Goal: Task Accomplishment & Management: Use online tool/utility

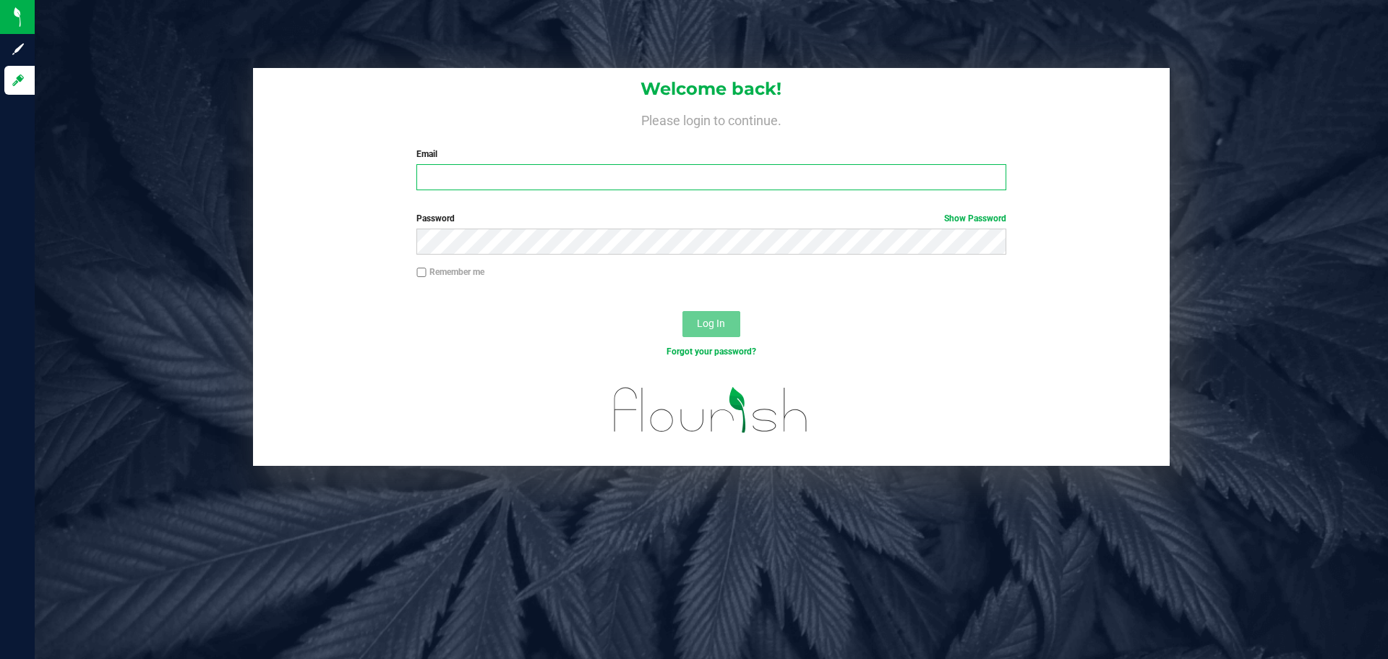
click at [667, 181] on input "Email" at bounding box center [710, 177] width 589 height 26
type input "[EMAIL_ADDRESS][DOMAIN_NAME]"
click at [682, 311] on button "Log In" at bounding box center [711, 324] width 58 height 26
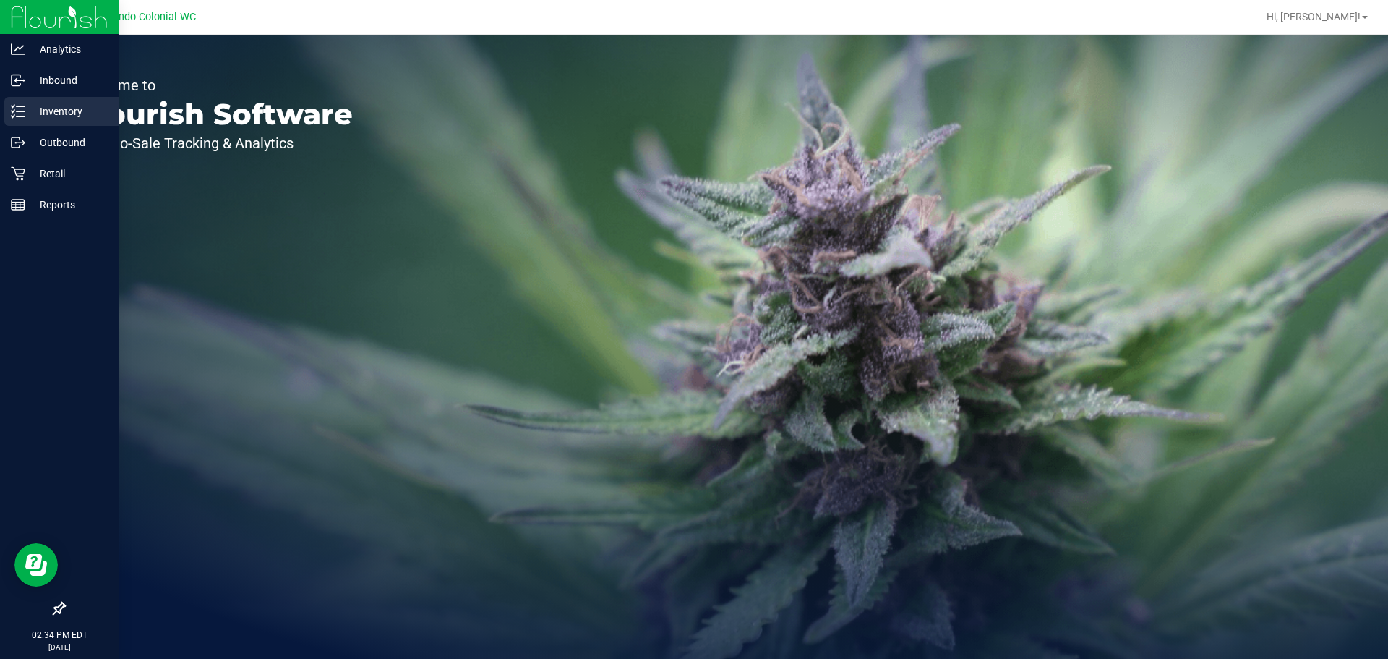
click at [42, 113] on p "Inventory" at bounding box center [68, 111] width 87 height 17
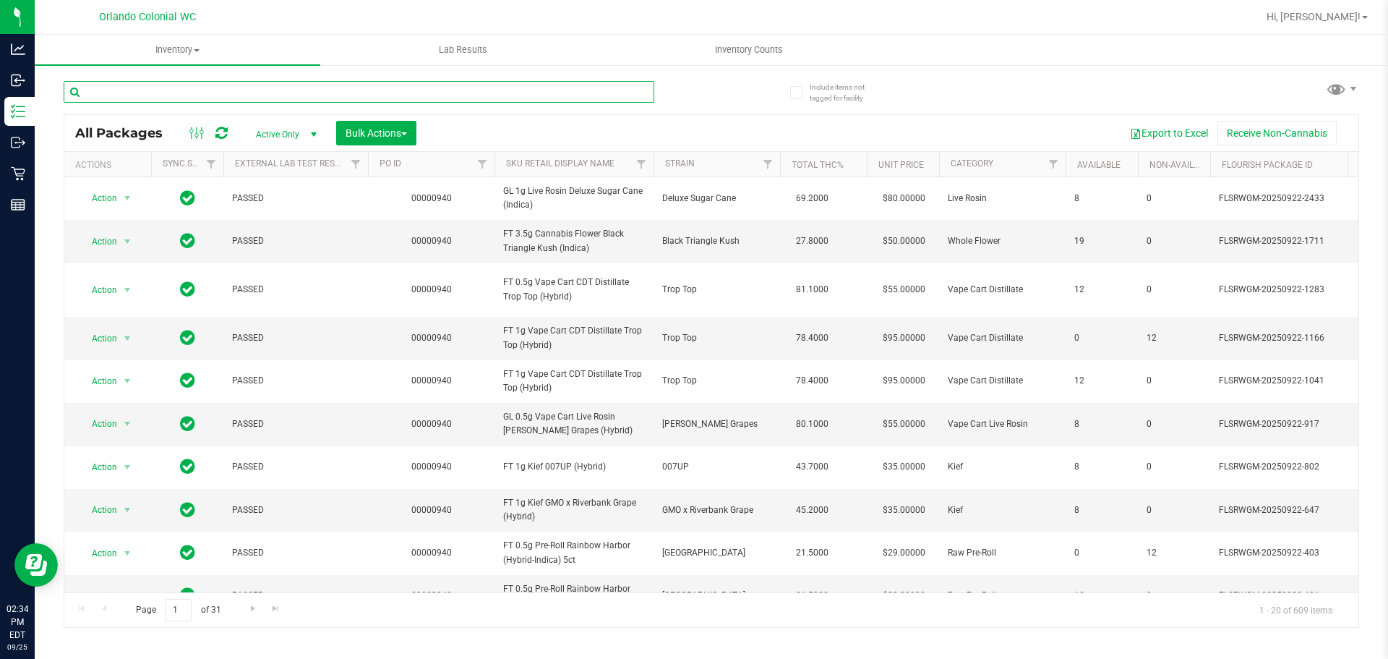
click at [166, 100] on input "text" at bounding box center [359, 92] width 591 height 22
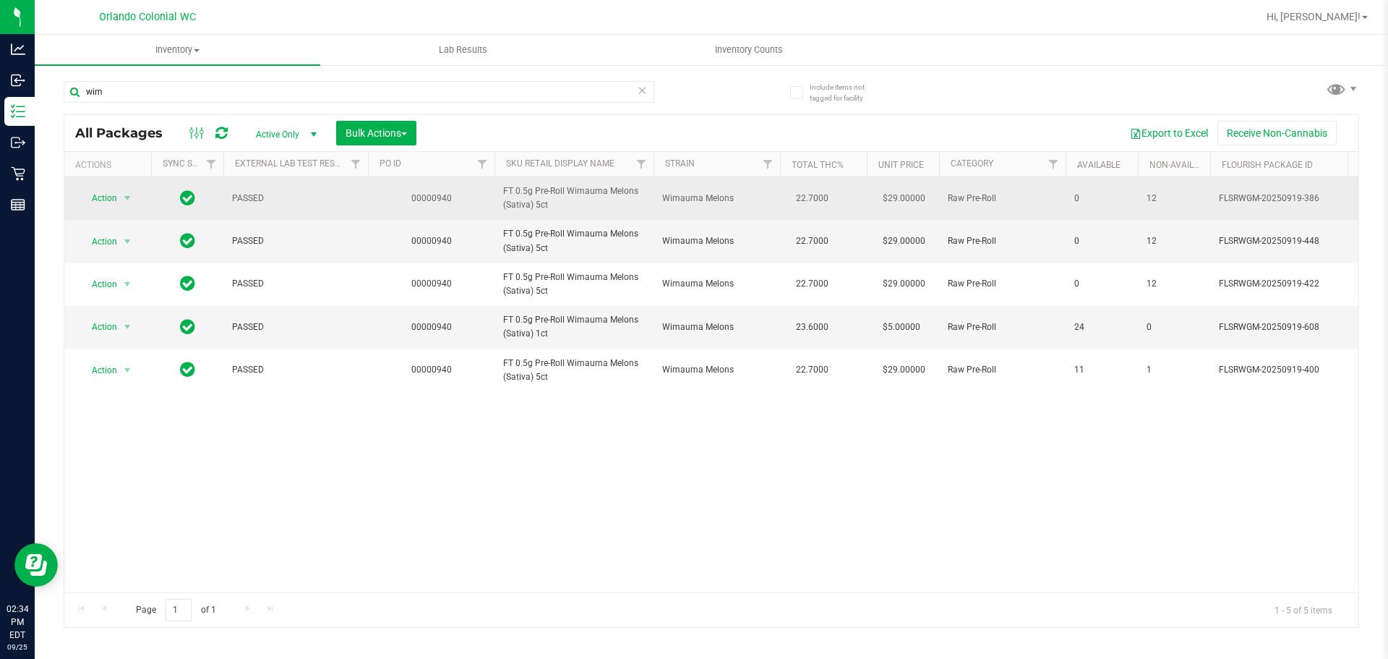
click at [683, 200] on span "Wimauma Melons" at bounding box center [716, 199] width 109 height 14
click at [683, 201] on span "Wimauma Melons" at bounding box center [716, 199] width 109 height 14
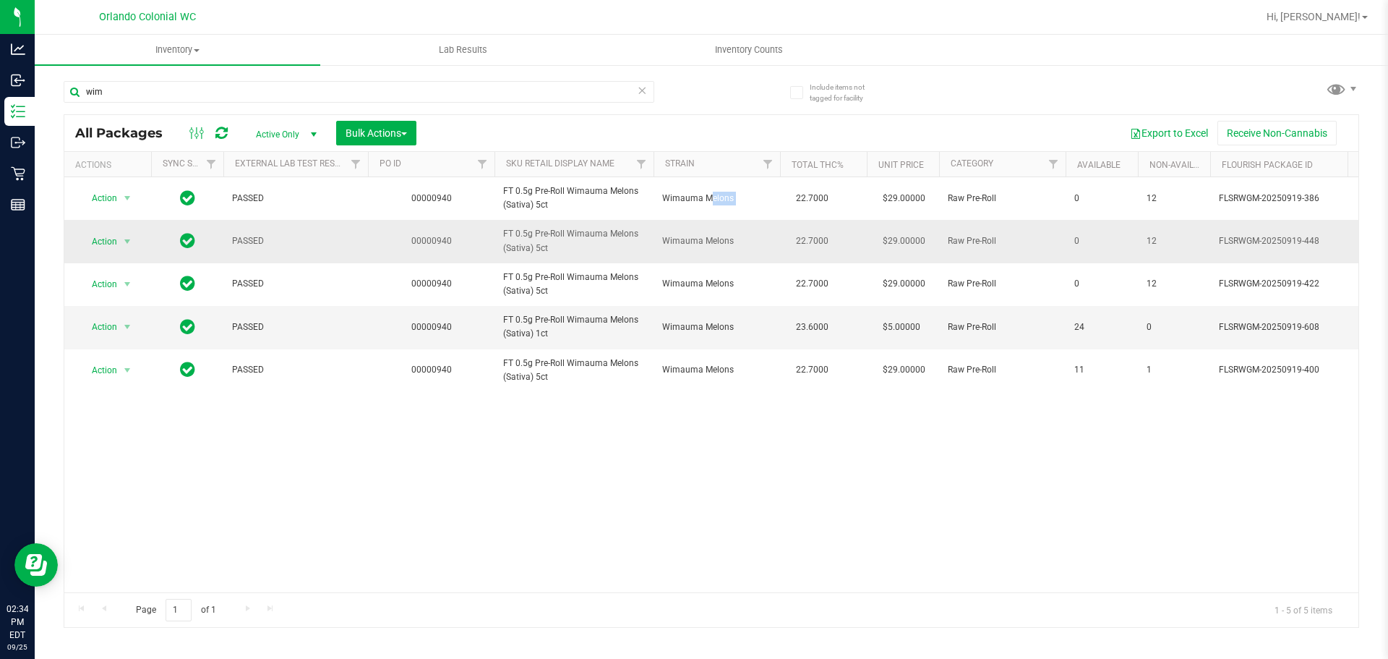
copy td "Wimauma Melons"
click at [393, 87] on input "wim" at bounding box center [359, 92] width 591 height 22
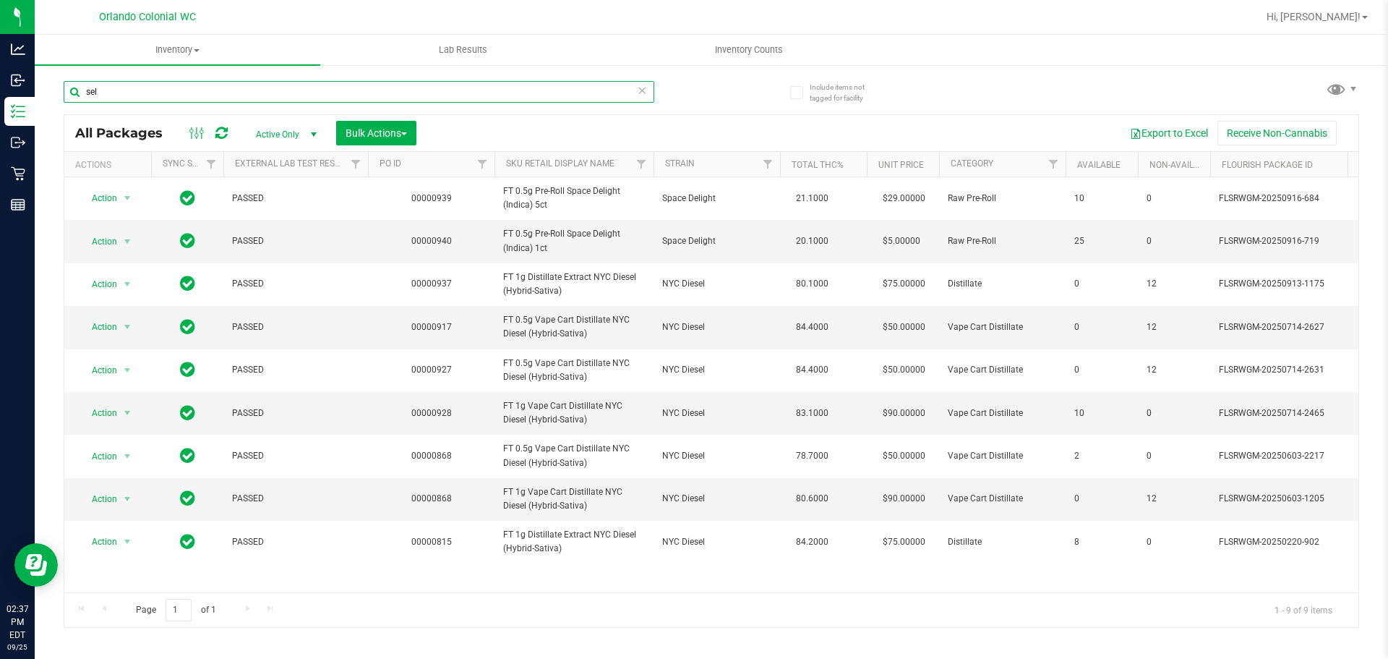
click at [432, 98] on input "sel" at bounding box center [359, 92] width 591 height 22
type input "s"
type input "y"
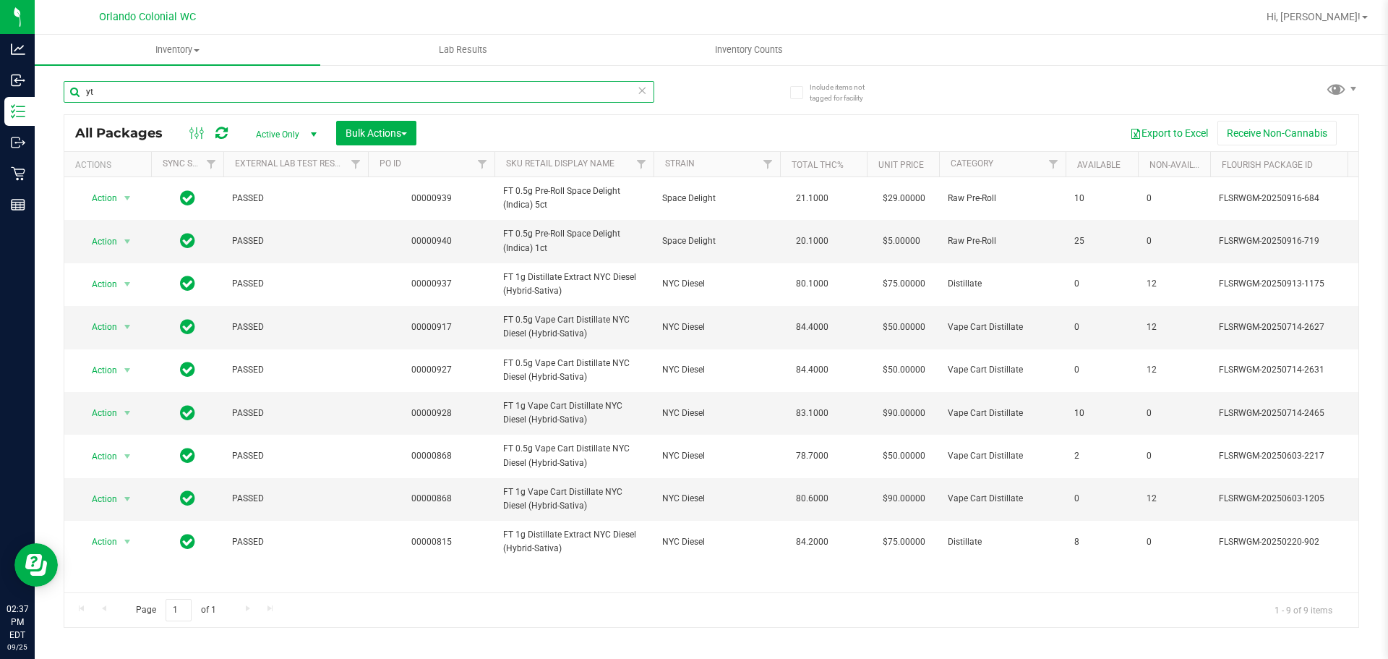
type input "y"
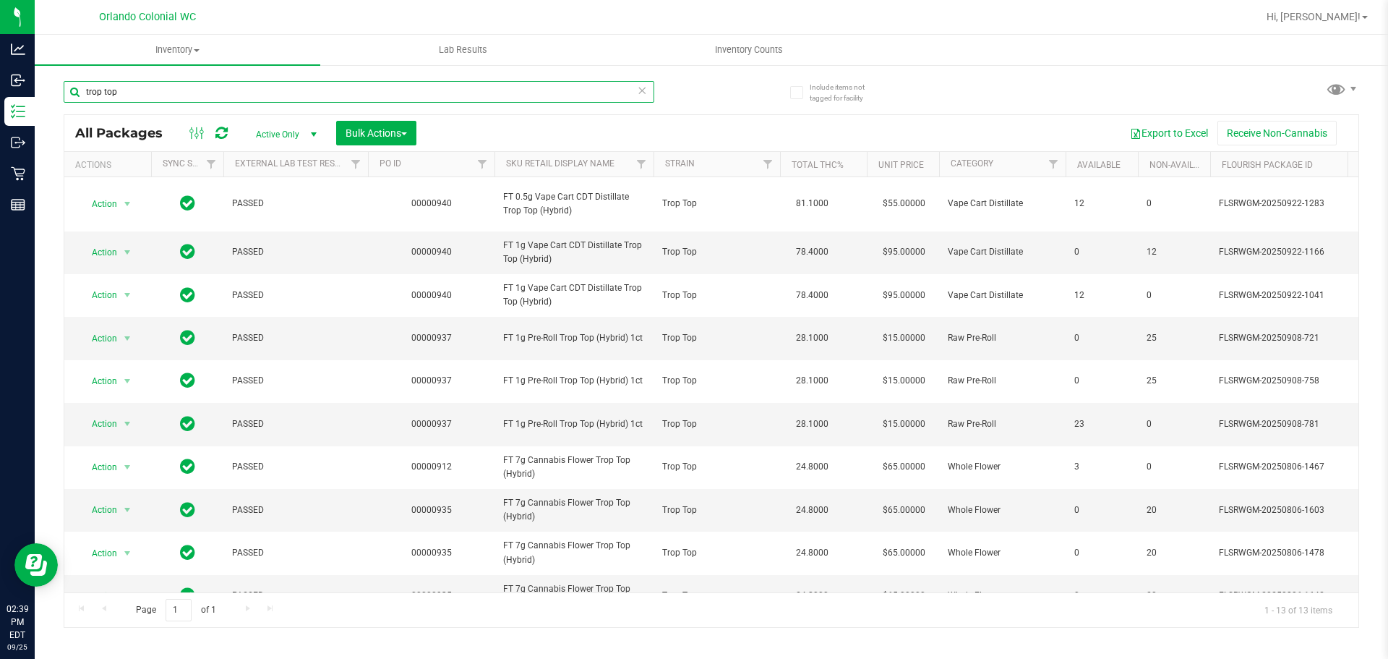
click at [531, 85] on input "trop top" at bounding box center [359, 92] width 591 height 22
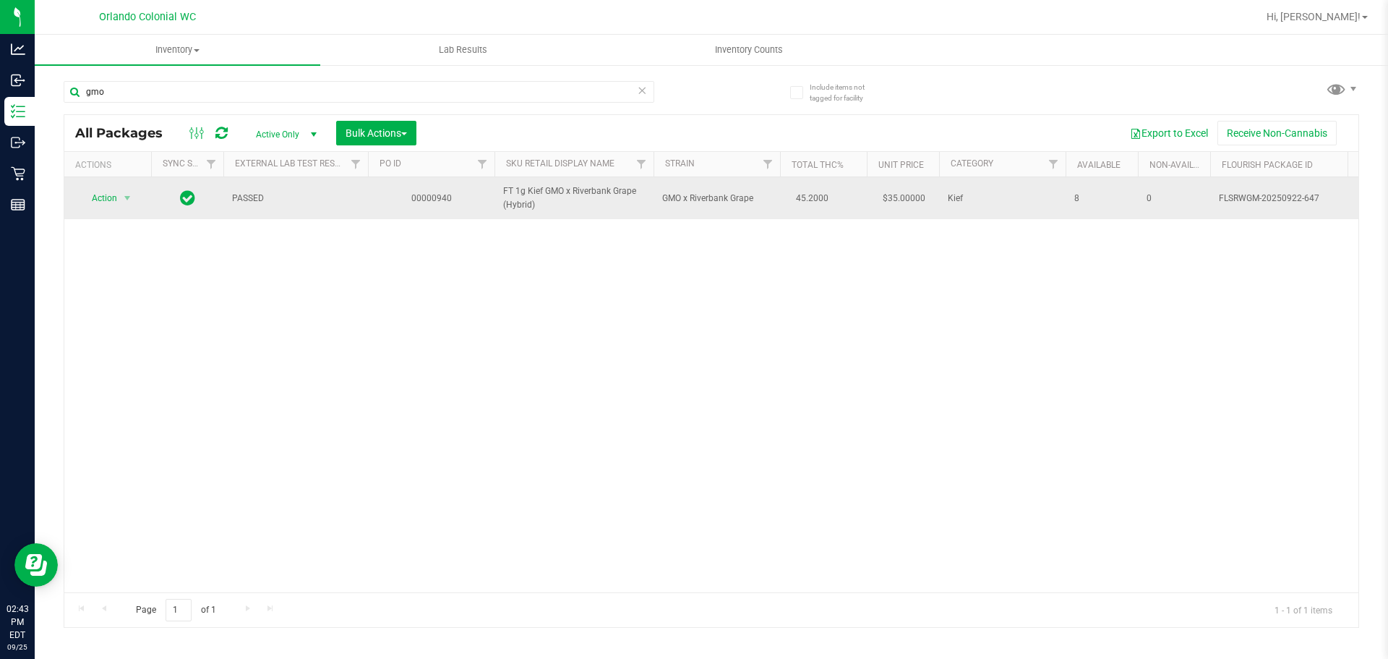
click at [706, 189] on td "GMO x Riverbank Grape" at bounding box center [716, 198] width 127 height 42
copy td "GMO x Riverbank Grape"
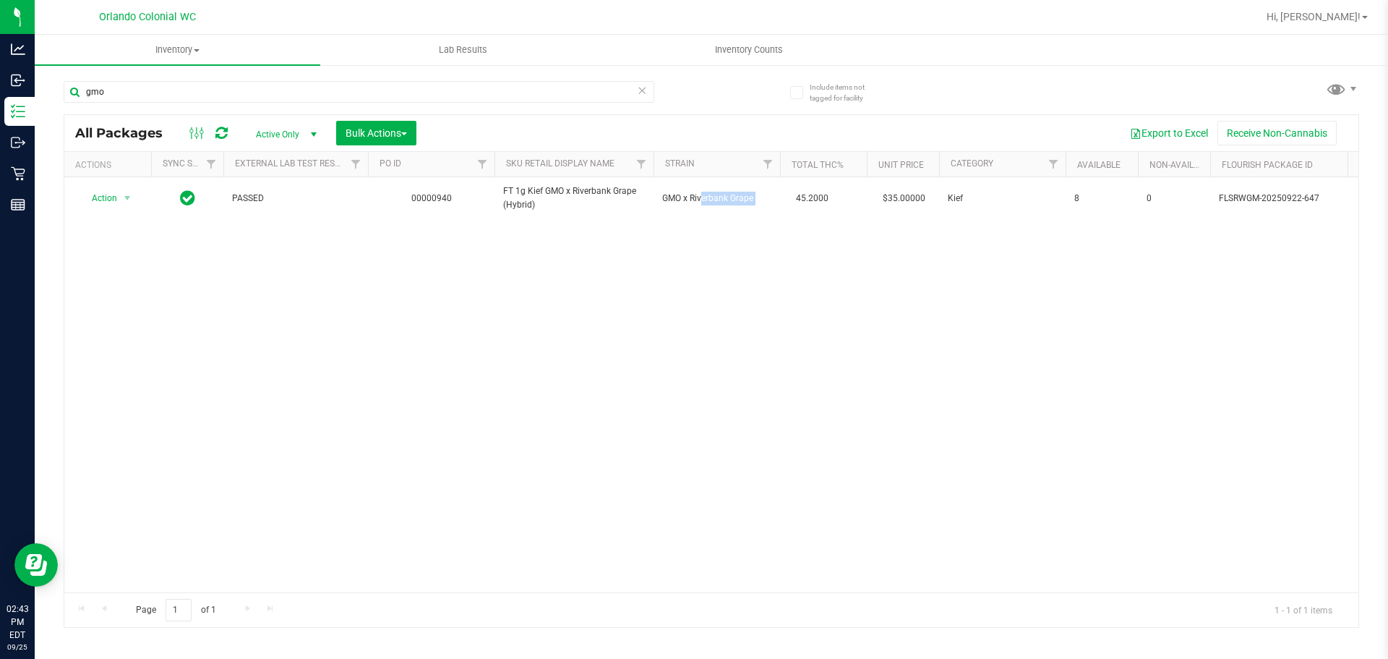
scroll to position [0, 1123]
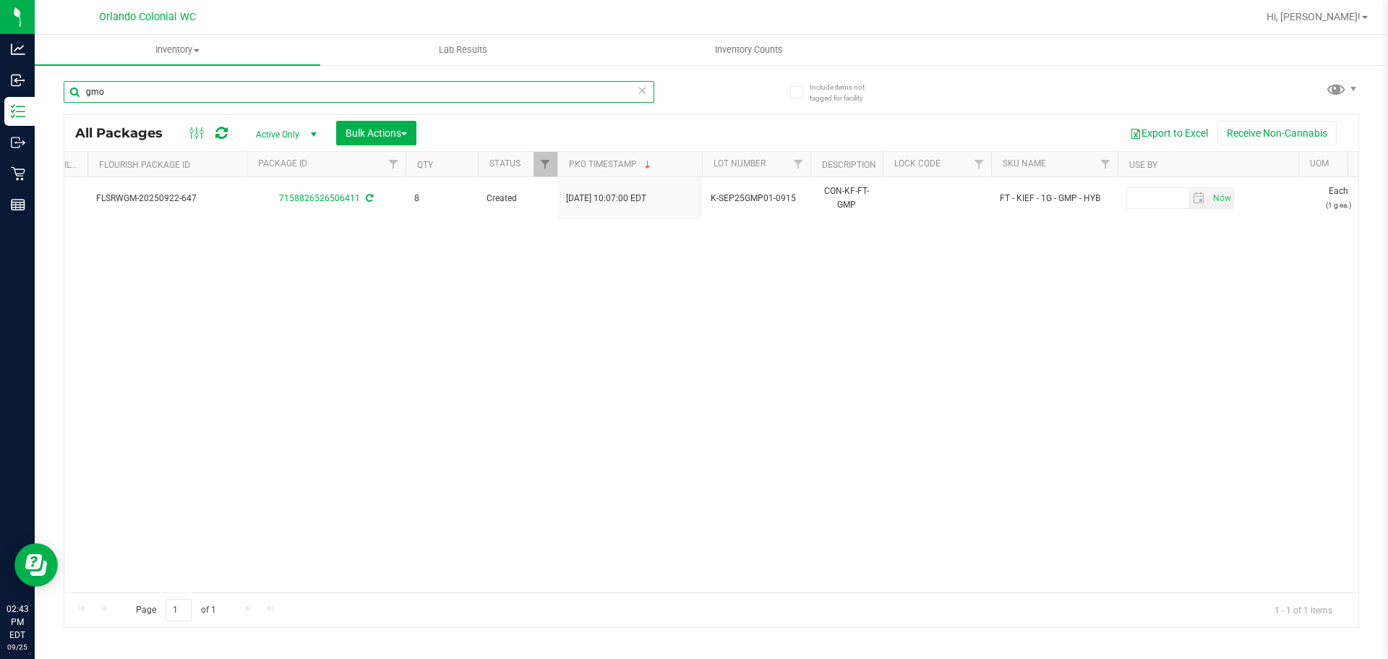
click at [232, 90] on input "gmo" at bounding box center [359, 92] width 591 height 22
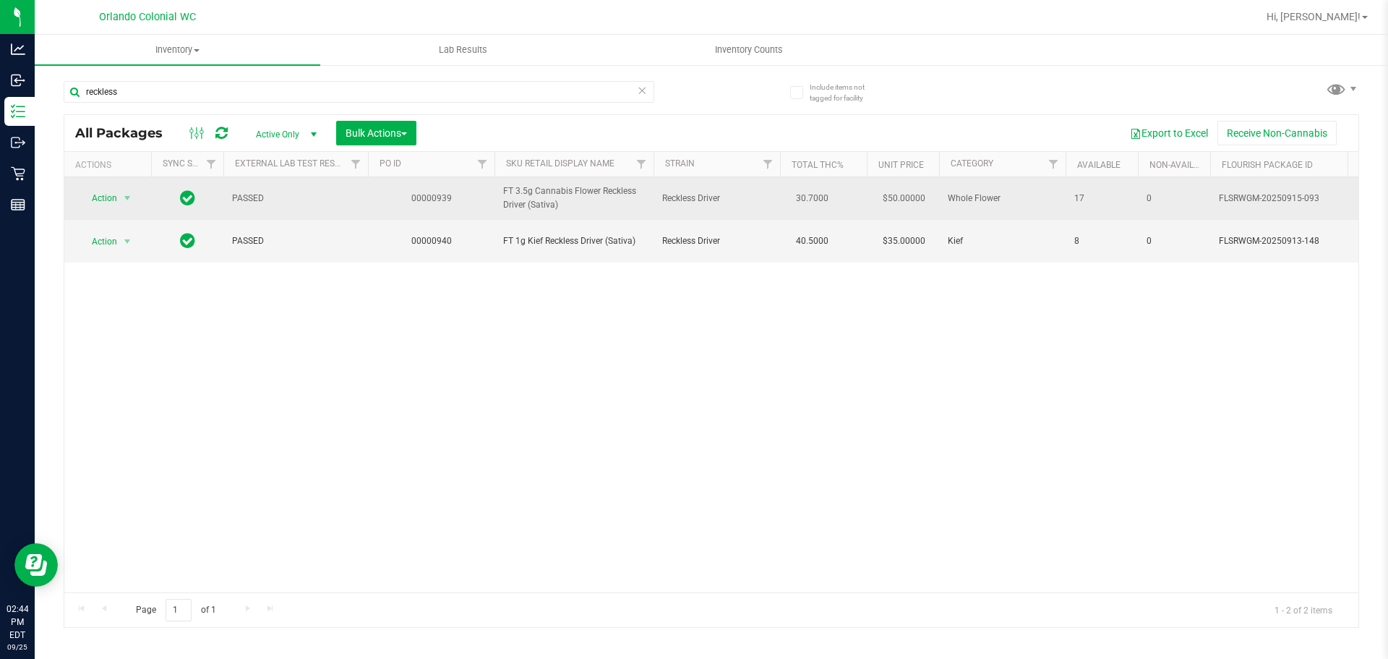
click at [682, 199] on span "Reckless Driver" at bounding box center [716, 199] width 109 height 14
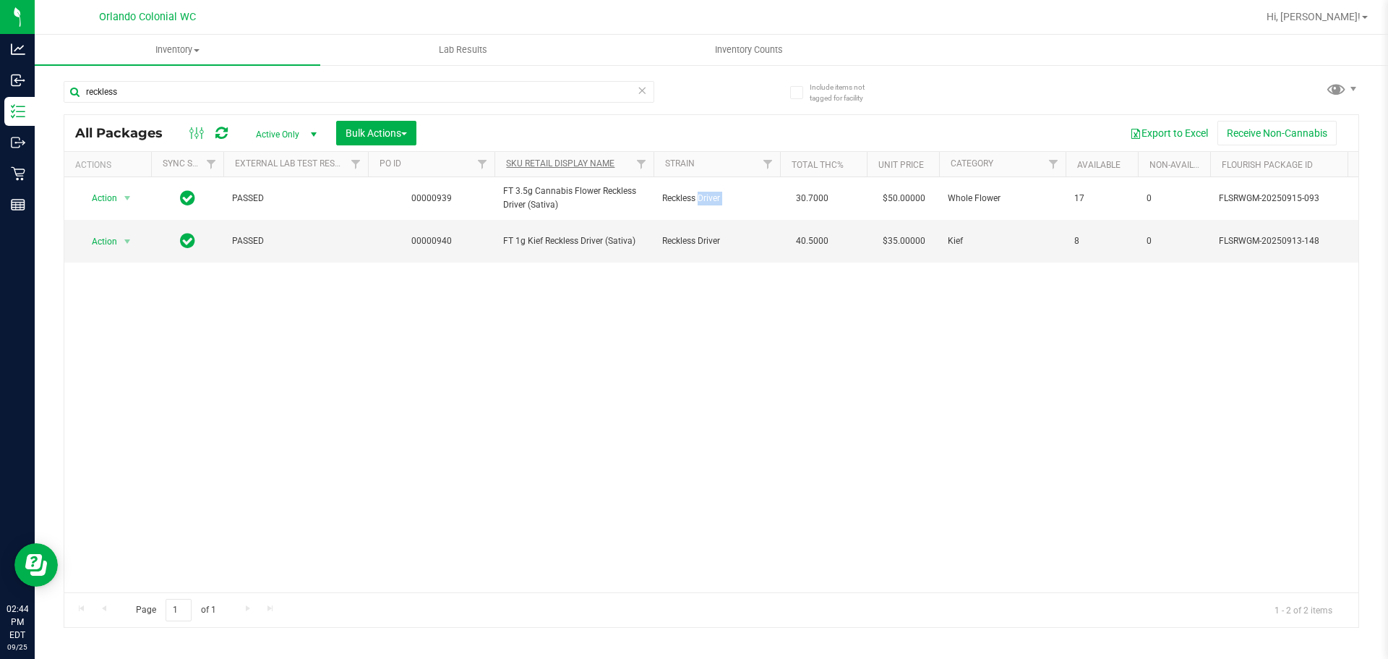
copy td "Reckless Driver"
click at [587, 90] on input "reckless" at bounding box center [359, 92] width 591 height 22
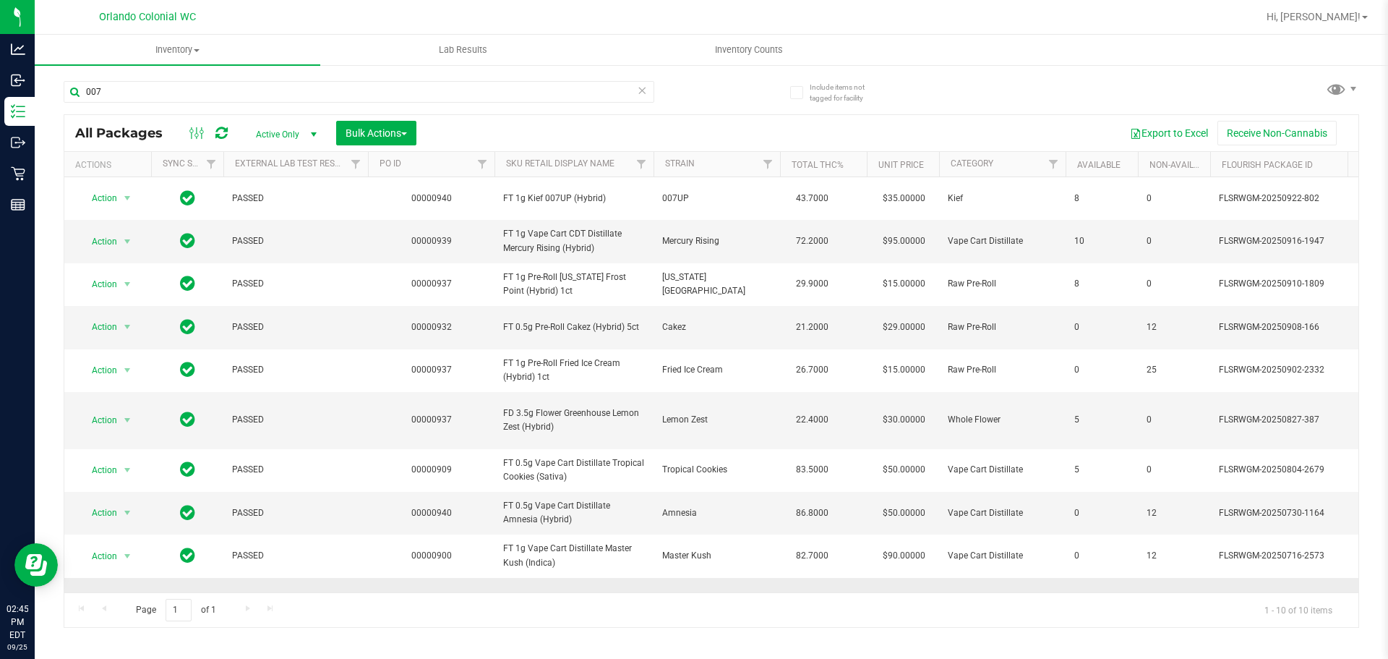
click at [1191, 578] on td "0" at bounding box center [1174, 606] width 72 height 56
click at [1188, 580] on td "0" at bounding box center [1174, 606] width 72 height 56
click at [852, 592] on div "Page 1 of 1 1 - 10 of 10 items" at bounding box center [711, 609] width 1294 height 35
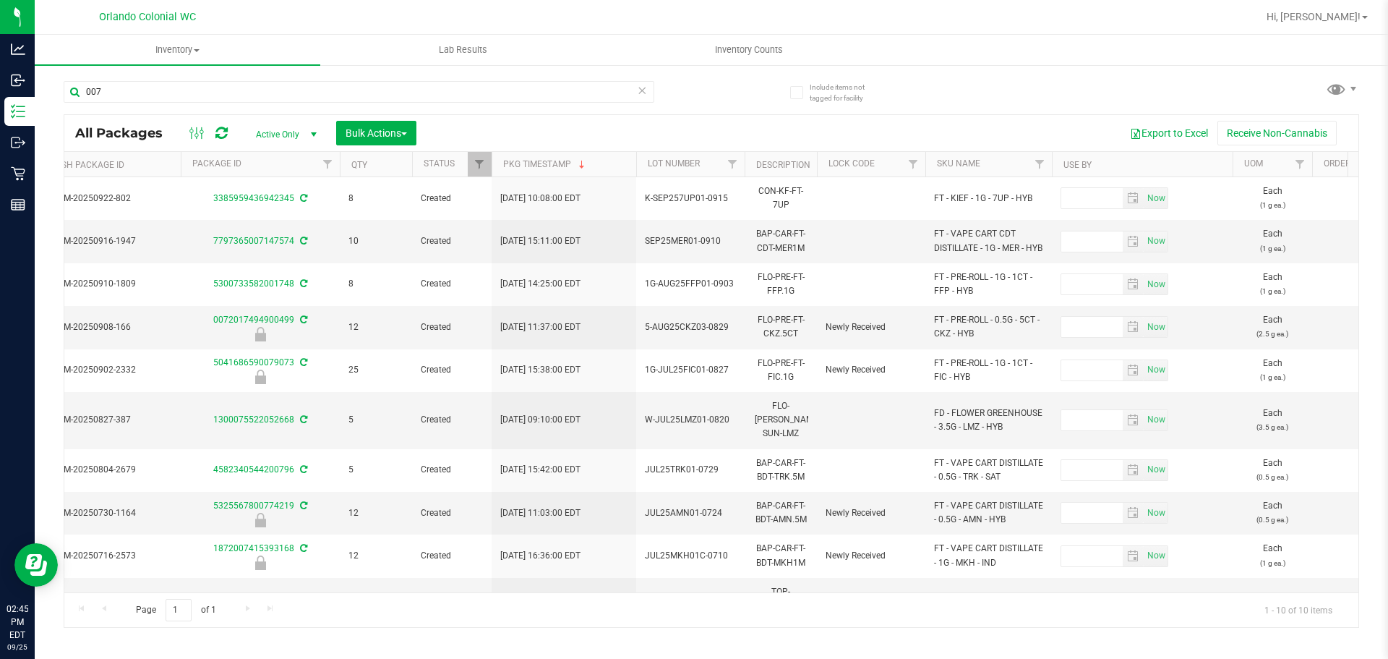
scroll to position [0, 1261]
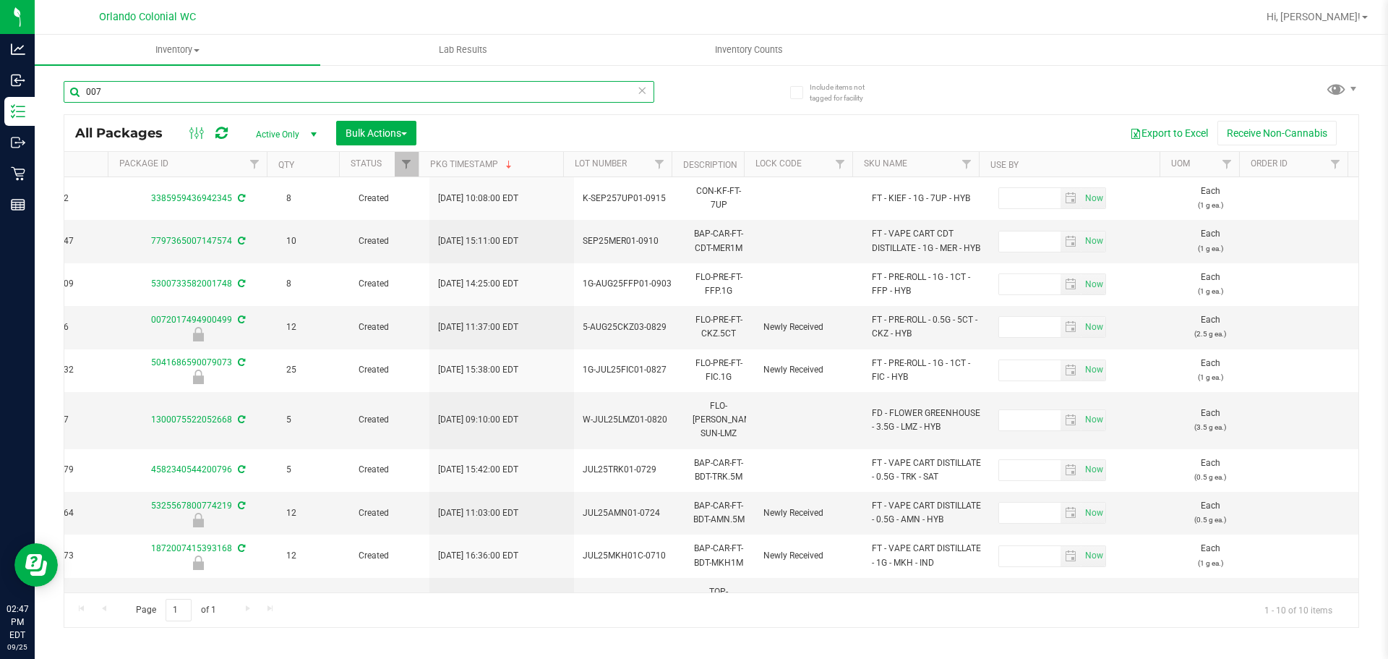
click at [191, 100] on input "007" at bounding box center [359, 92] width 591 height 22
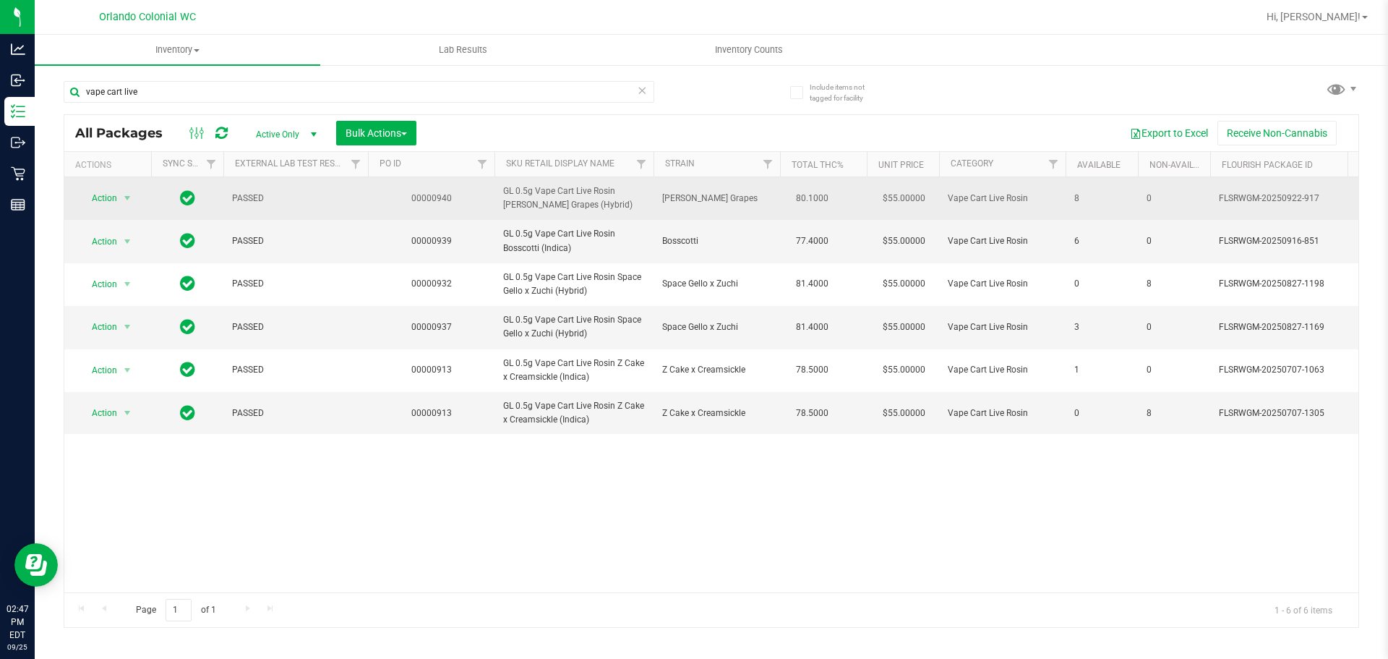
click at [705, 195] on span "Gaspar's Grapes" at bounding box center [716, 199] width 109 height 14
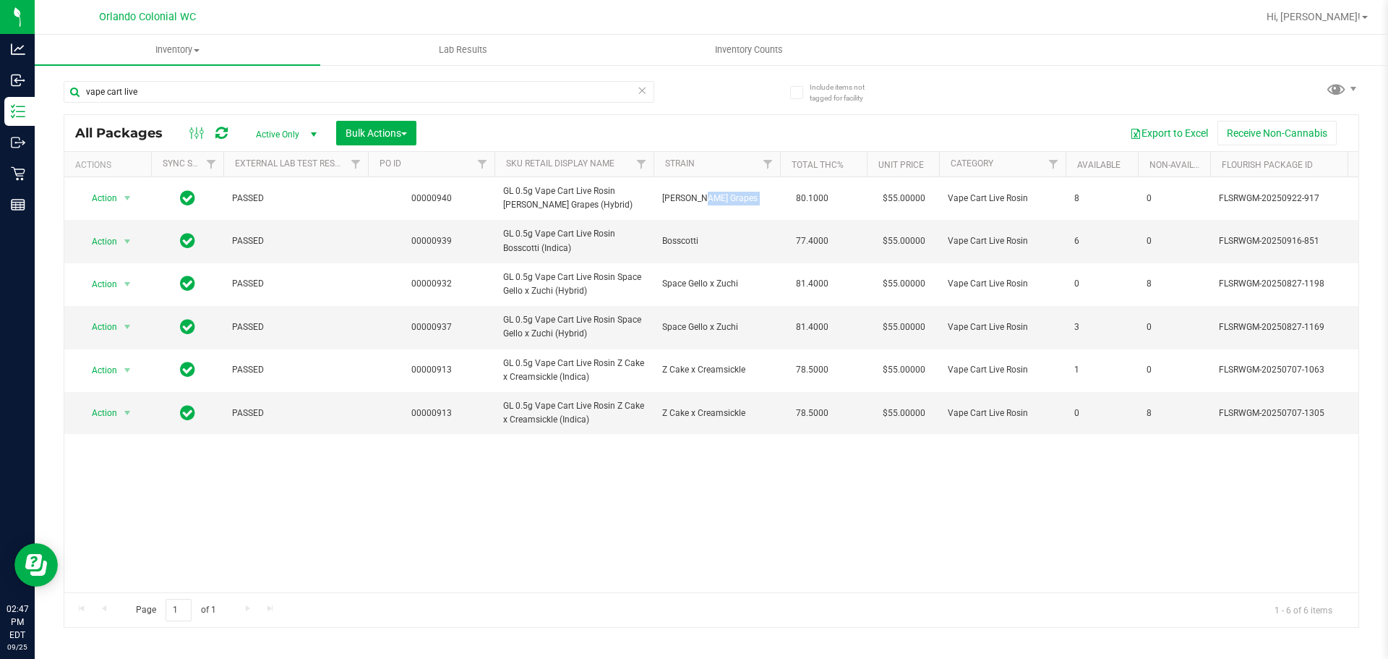
copy td "Gaspar's Grapes"
click at [1251, 580] on div "Action Action Adjust qty Create package Edit attributes Global inventory Locate…" at bounding box center [711, 384] width 1294 height 415
click at [682, 239] on span "Bosscotti" at bounding box center [716, 241] width 109 height 14
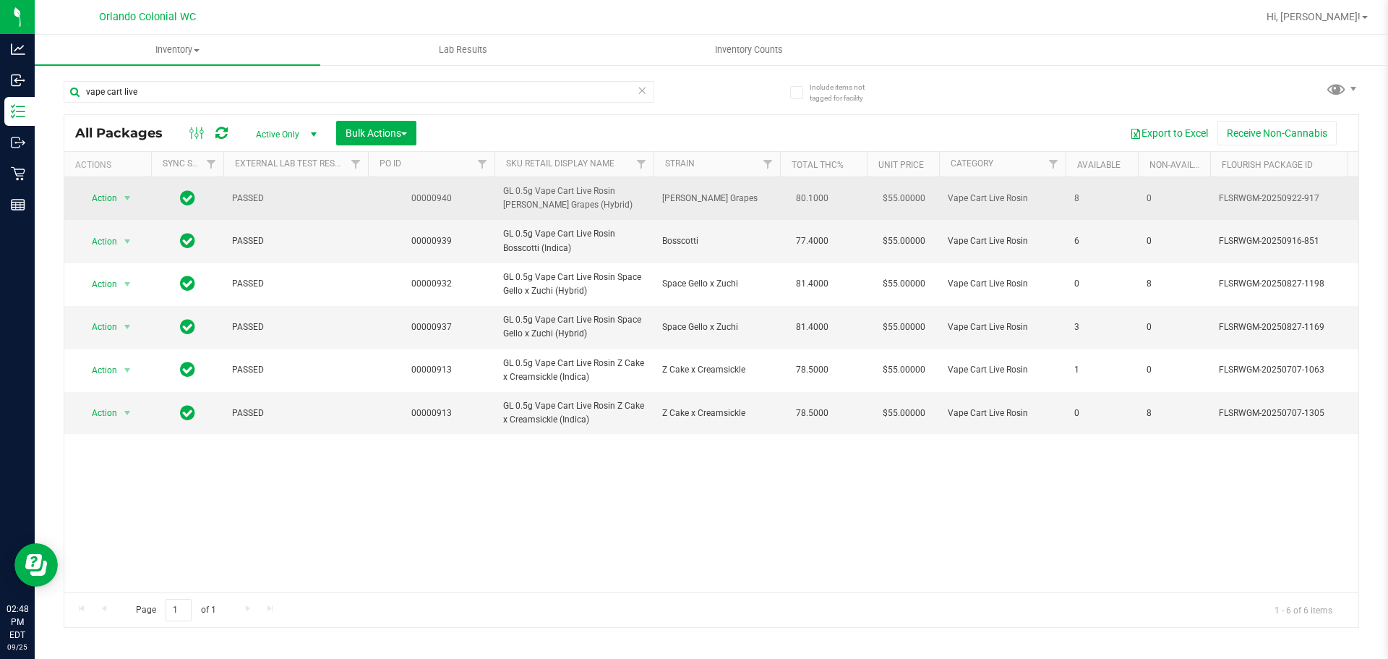
copy span "Bosscotti"
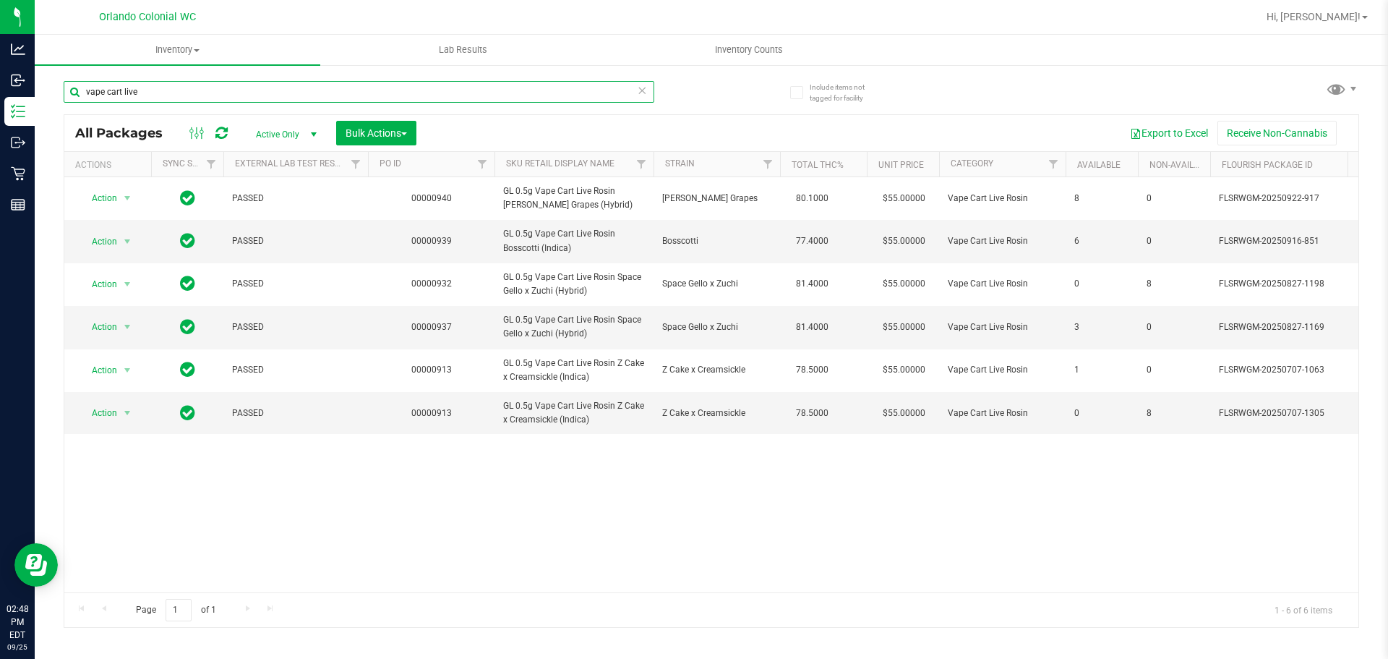
click at [583, 85] on input "vape cart live" at bounding box center [359, 92] width 591 height 22
type input "gumbo"
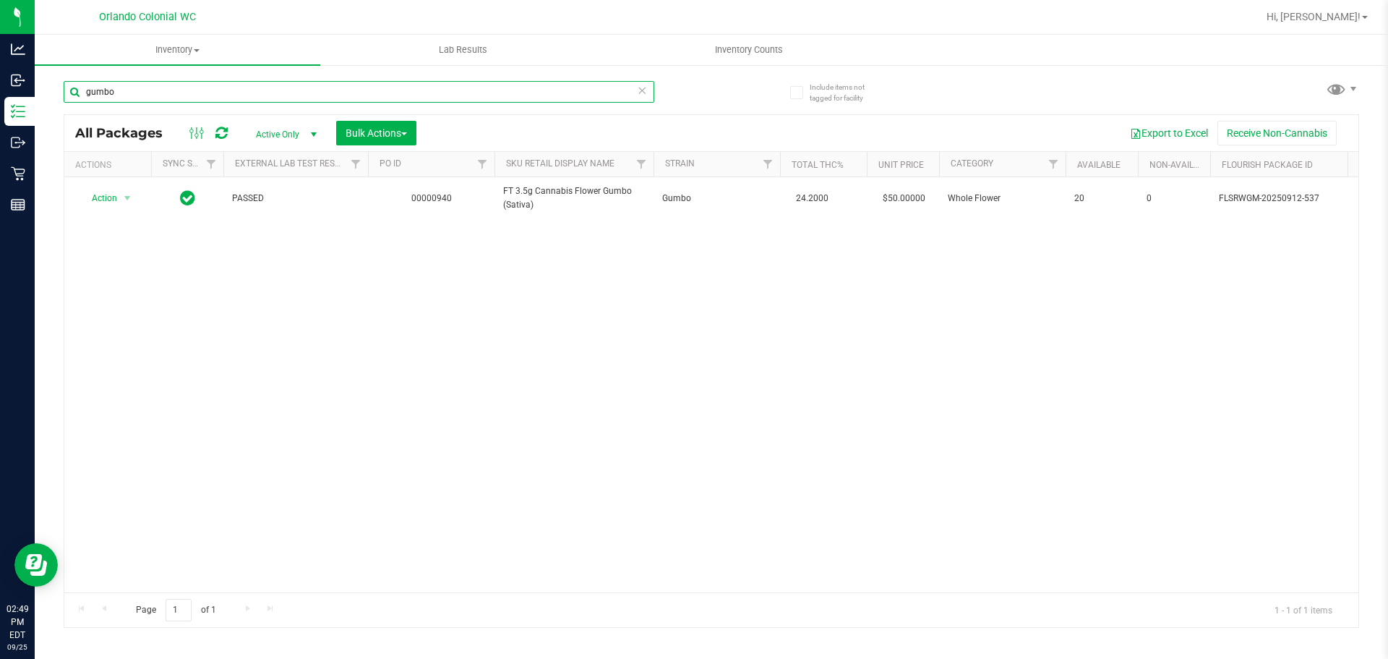
scroll to position [0, 1123]
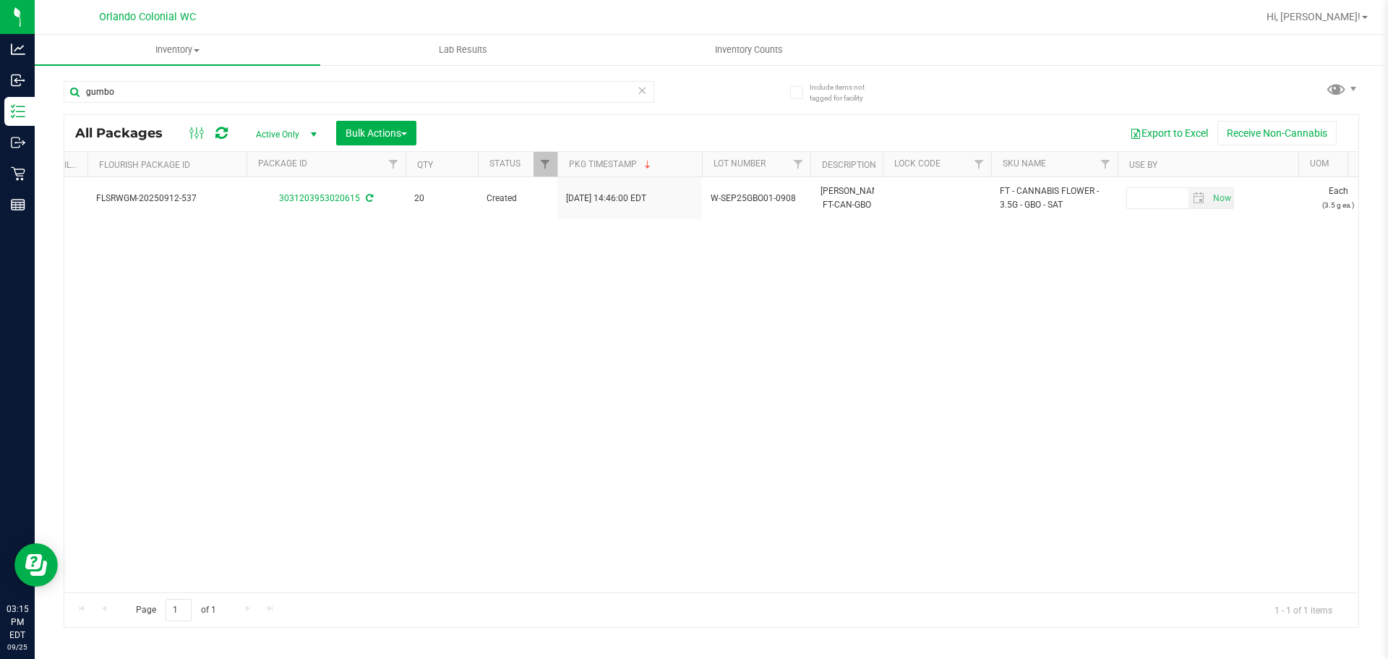
click at [644, 96] on icon at bounding box center [642, 89] width 10 height 17
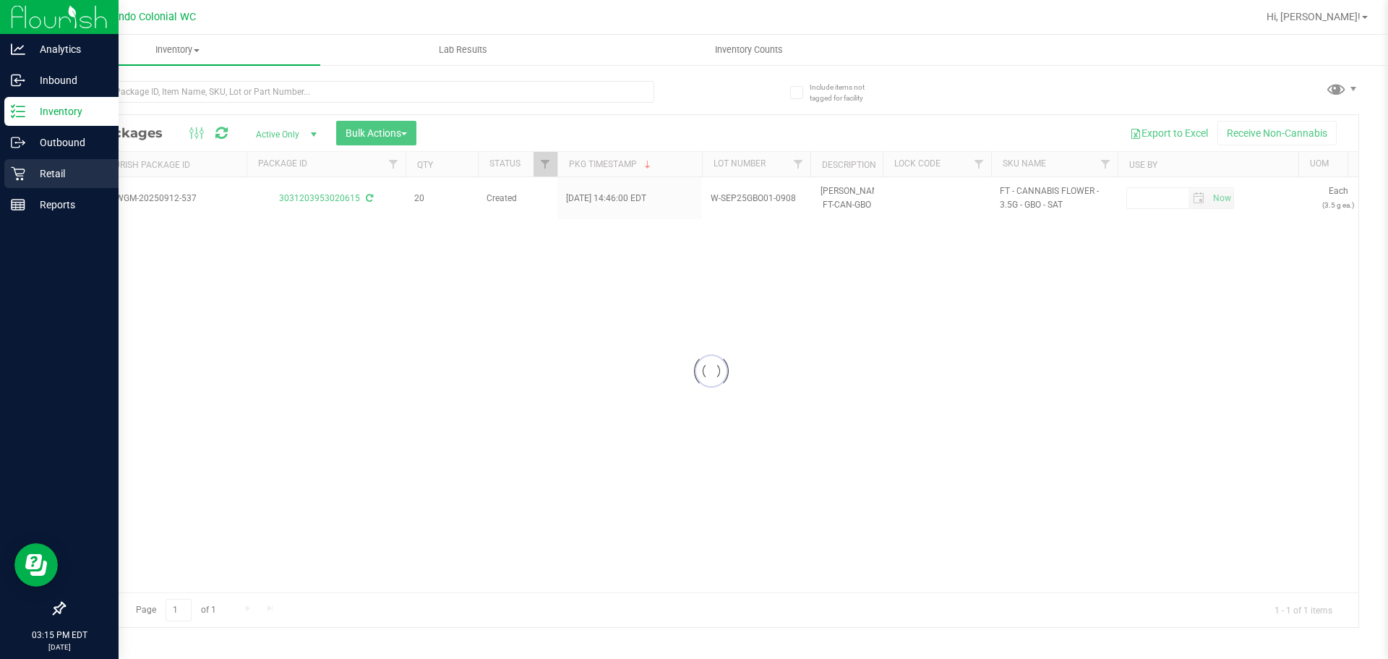
click at [35, 170] on p "Retail" at bounding box center [68, 173] width 87 height 17
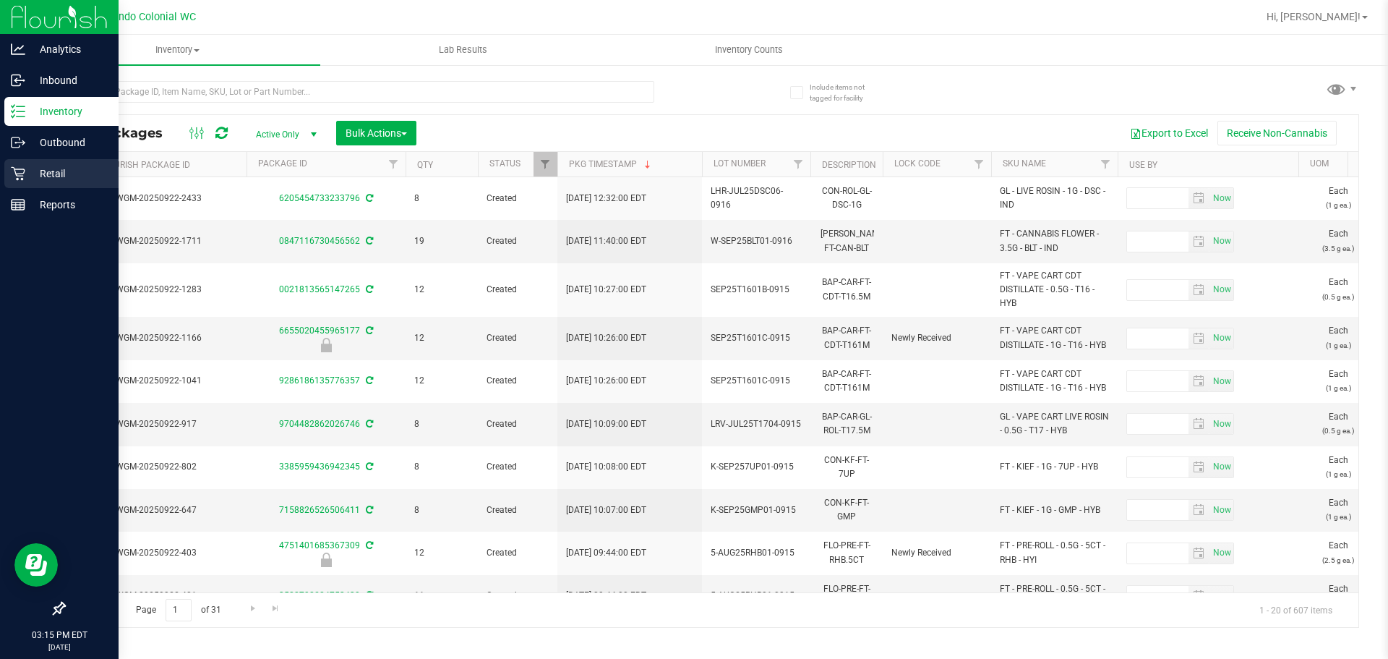
click at [38, 176] on p "Retail" at bounding box center [68, 173] width 87 height 17
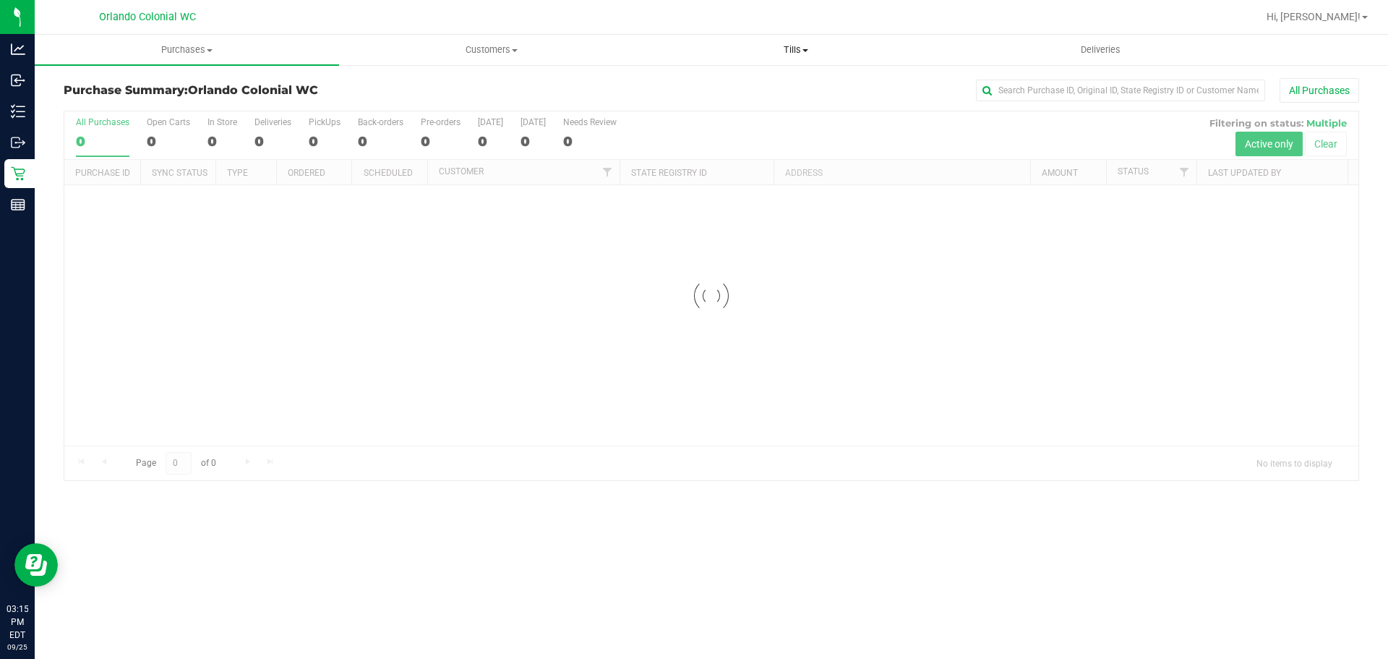
click at [809, 53] on span "Tills" at bounding box center [795, 49] width 303 height 13
click at [732, 84] on span "Manage tills" at bounding box center [692, 87] width 98 height 12
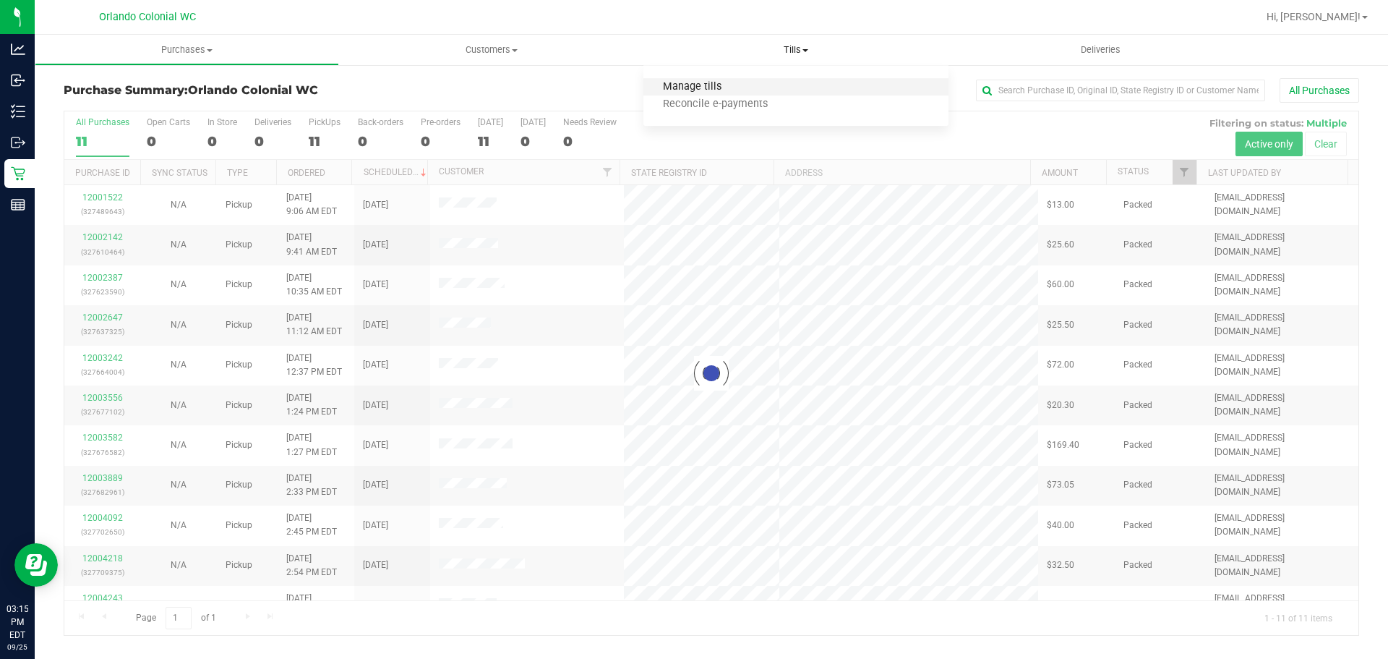
click at [719, 84] on span "Manage tills" at bounding box center [692, 87] width 98 height 12
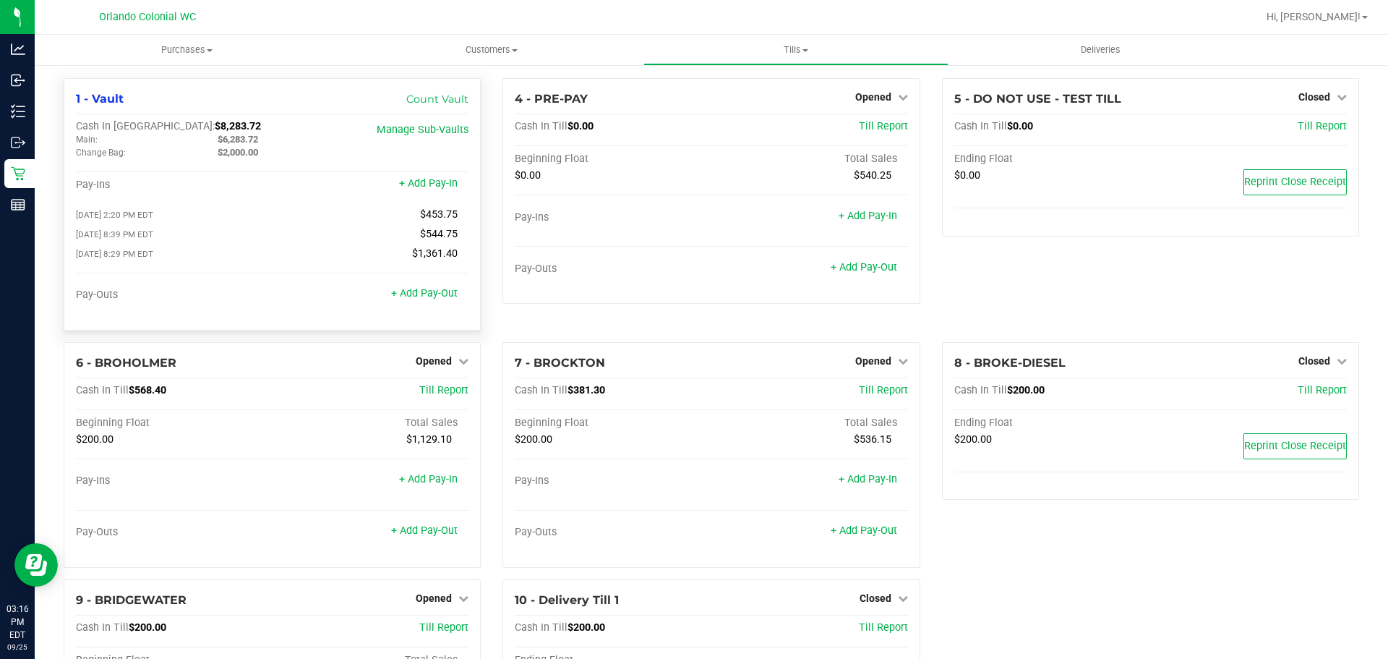
click at [376, 173] on div "Cash In Vault: $8,283.72 Main: $6,283.72 Change Bag: $2,000.00 Manage Sub-Vault…" at bounding box center [272, 219] width 393 height 198
click at [417, 299] on link "+ Add Pay-Out" at bounding box center [424, 293] width 67 height 12
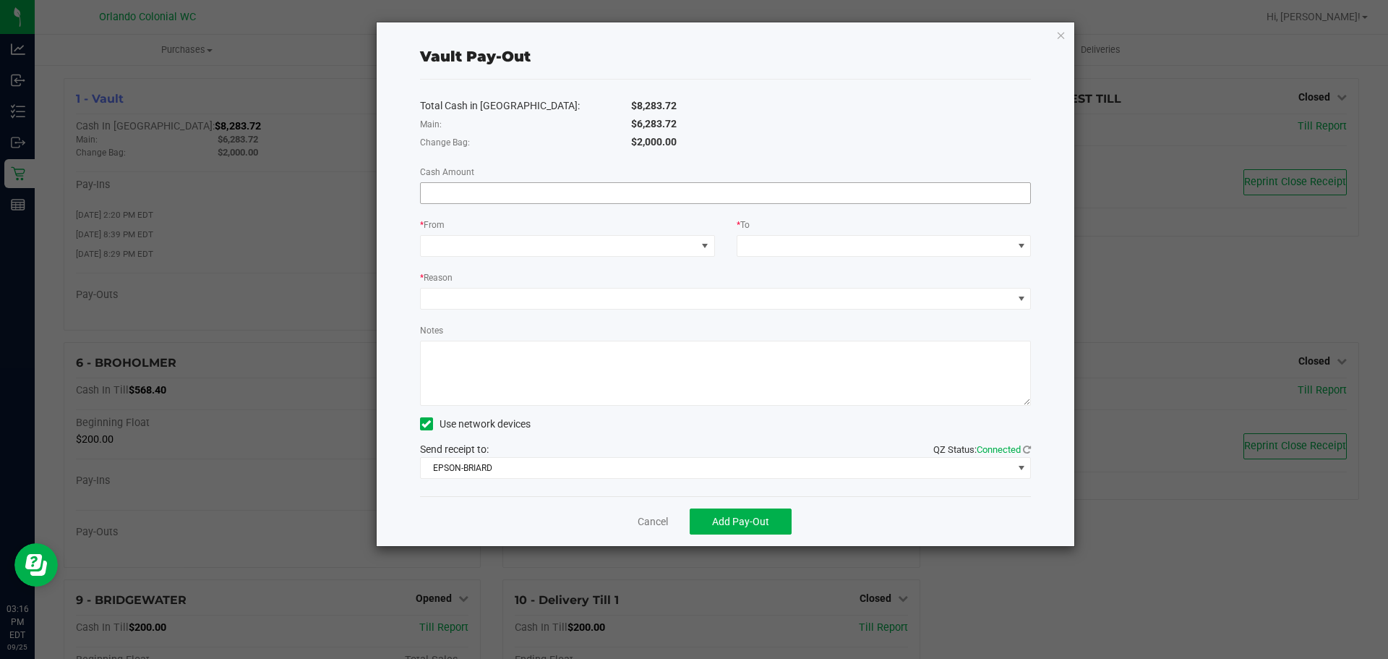
click at [535, 192] on input at bounding box center [726, 193] width 610 height 20
click at [654, 524] on link "Cancel" at bounding box center [653, 521] width 30 height 15
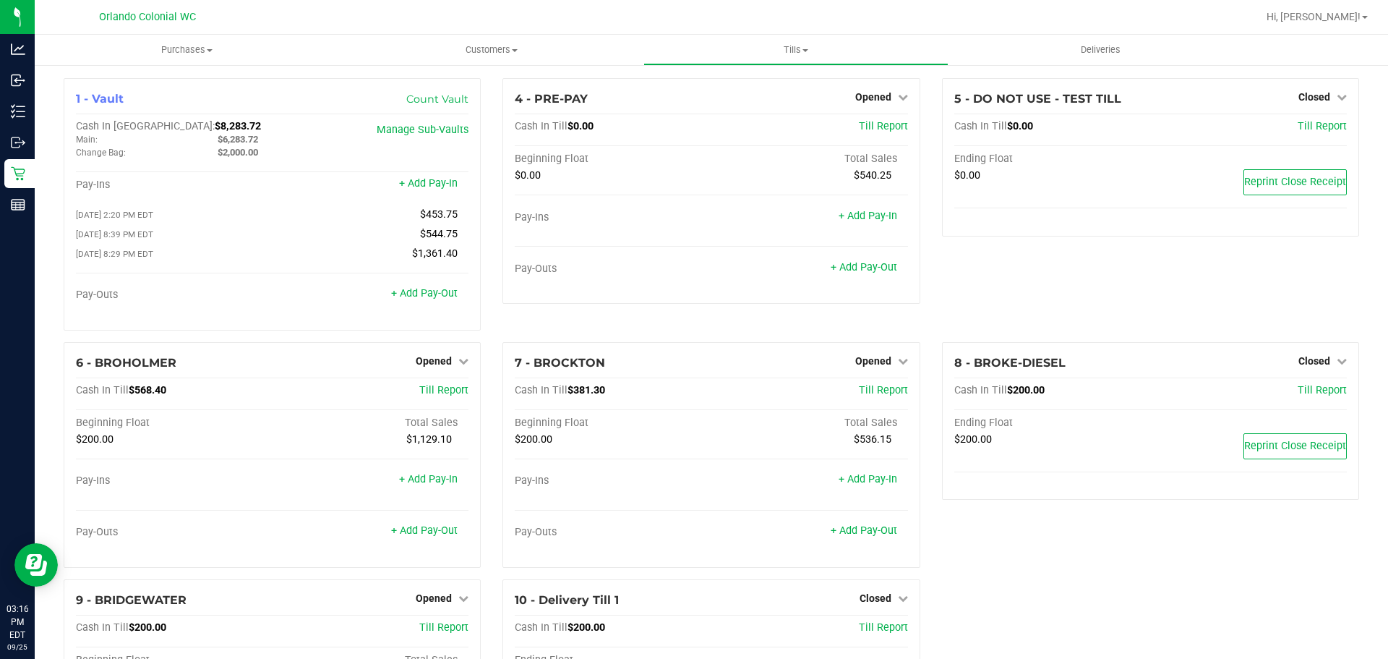
click at [485, 334] on div "1 - Vault Count Vault Cash In Vault: $8,283.72 Main: $6,283.72 Change Bag: $2,0…" at bounding box center [272, 210] width 439 height 264
click at [434, 298] on link "+ Add Pay-Out" at bounding box center [424, 293] width 67 height 12
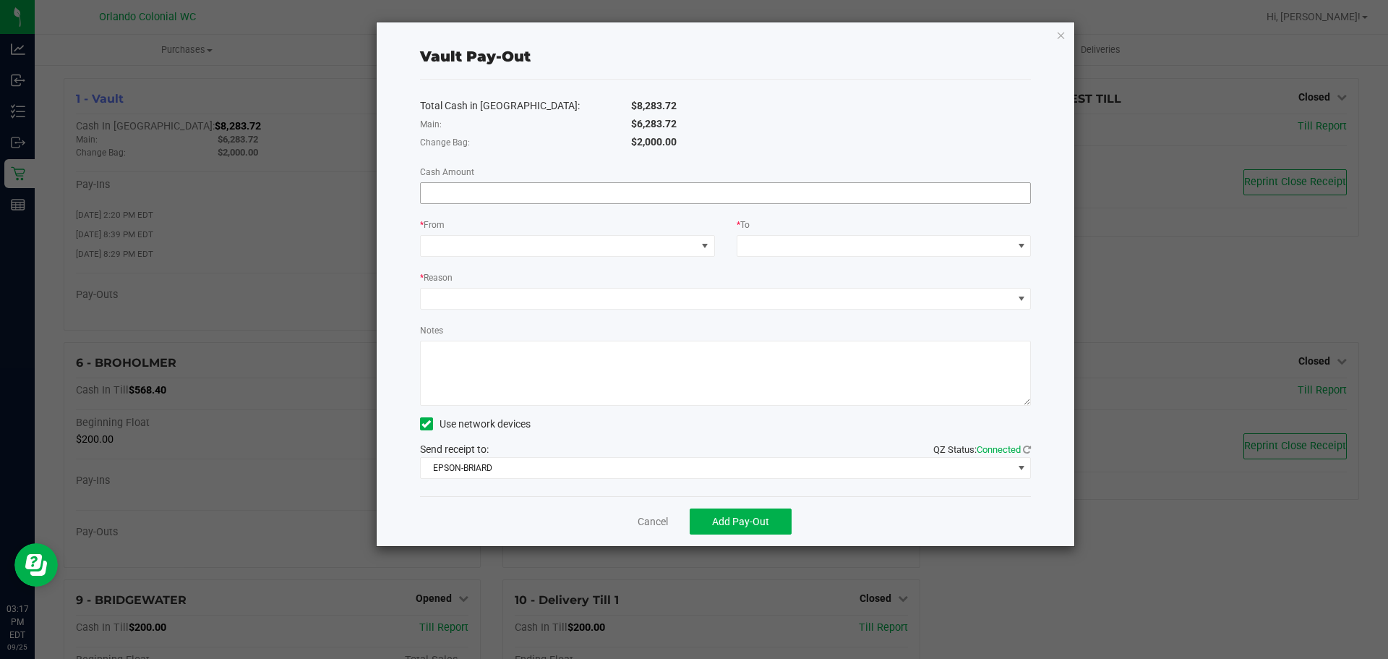
click at [489, 191] on input at bounding box center [726, 193] width 610 height 20
paste input "5829.97"
type input "$5,829.97"
click at [505, 249] on span at bounding box center [558, 246] width 275 height 20
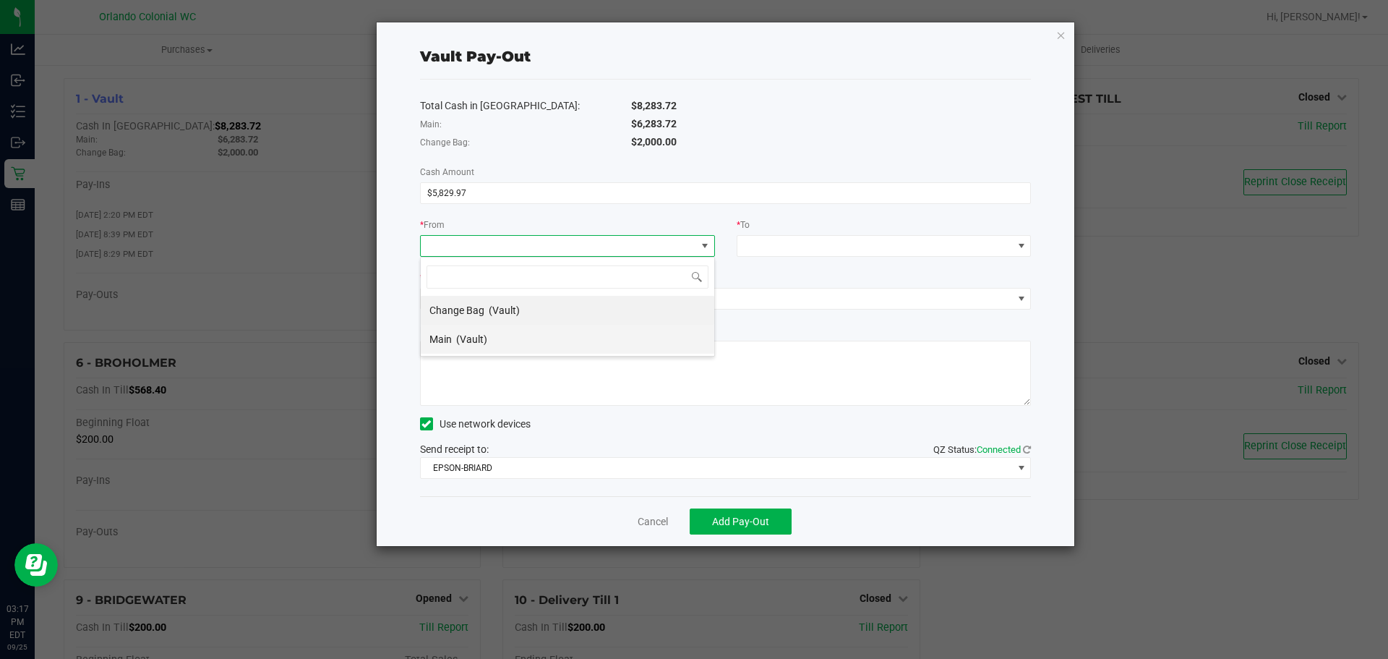
click at [460, 334] on span "(Vault)" at bounding box center [471, 339] width 31 height 12
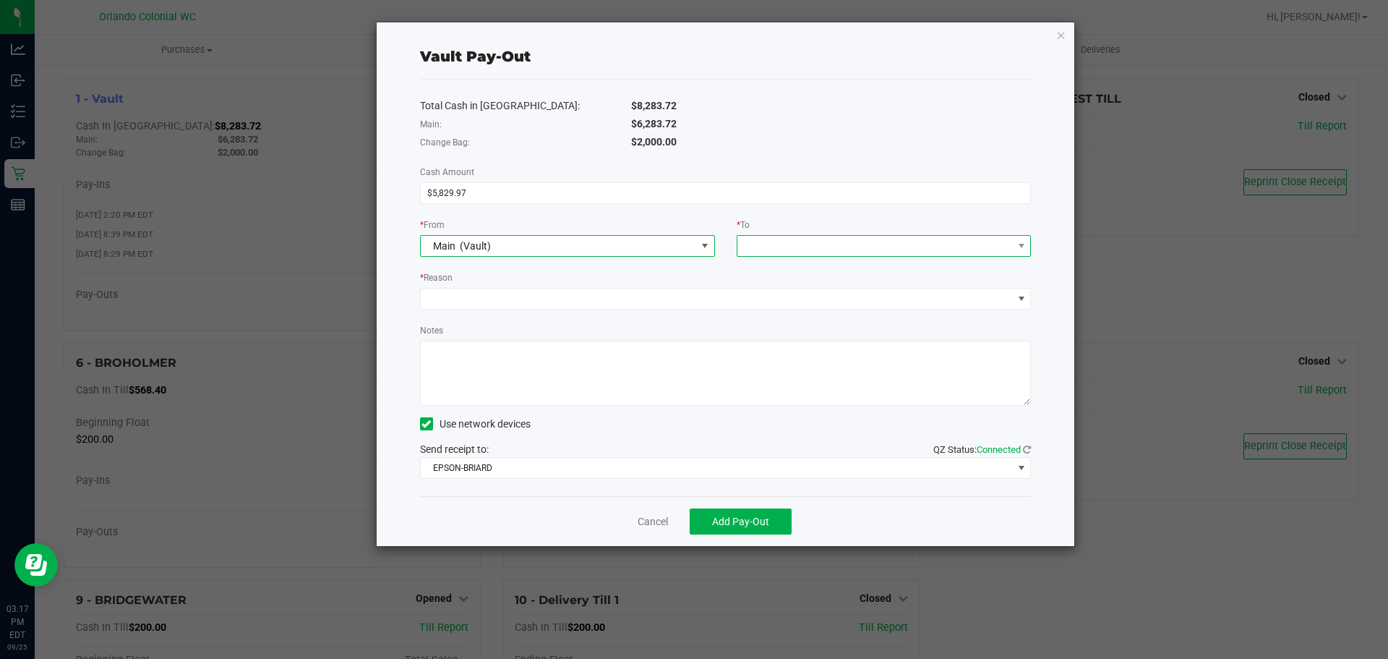
click at [862, 252] on span at bounding box center [874, 246] width 275 height 20
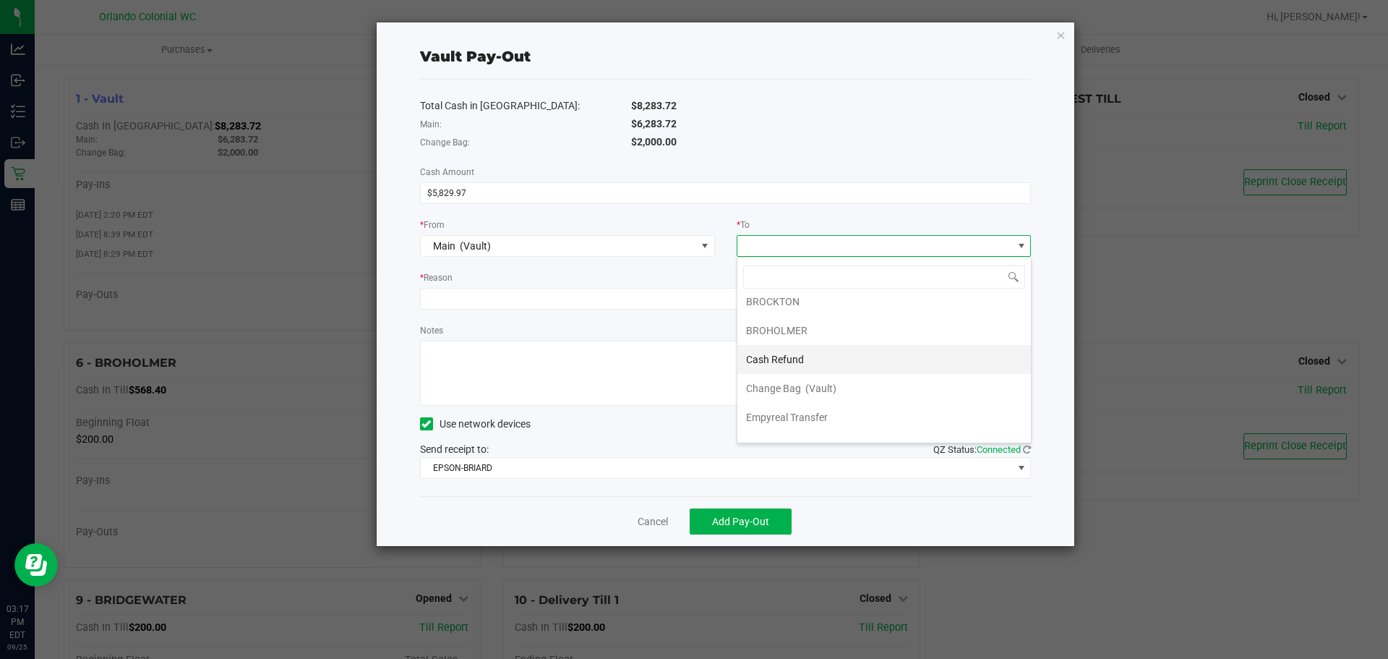
scroll to position [58, 0]
click at [809, 396] on span "Empyreal Transfer" at bounding box center [787, 397] width 82 height 12
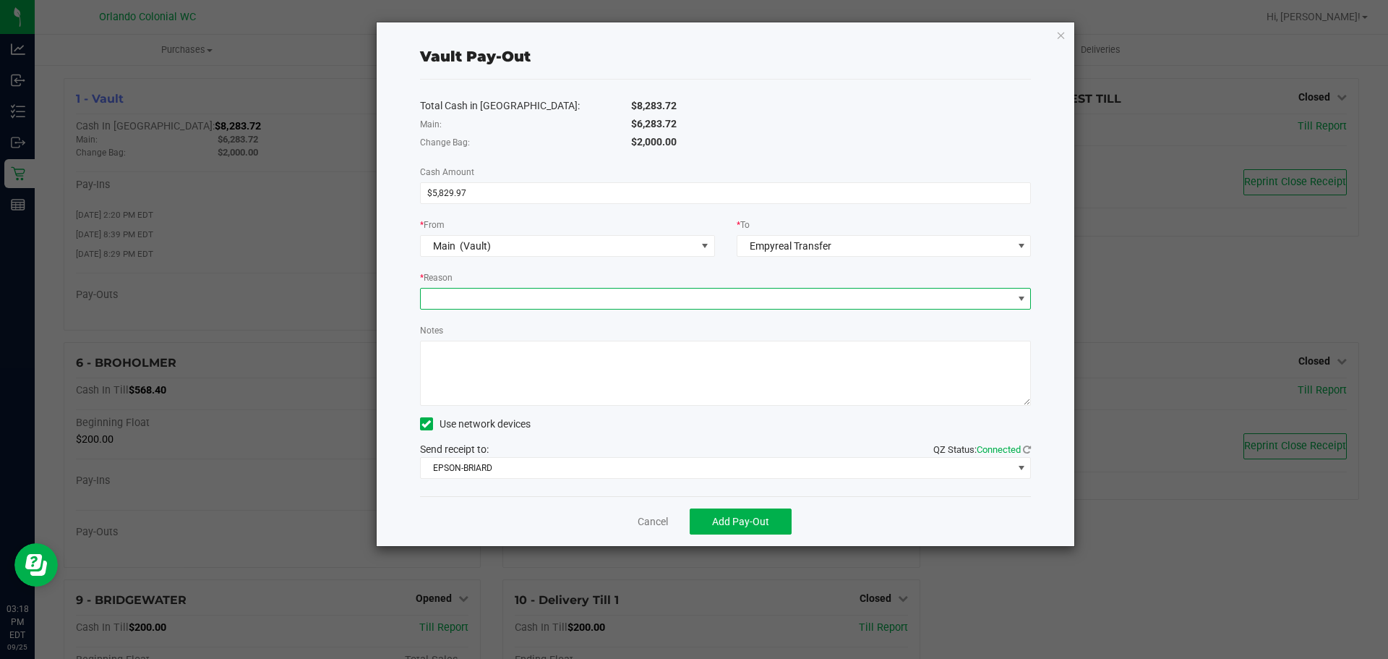
click at [564, 303] on span at bounding box center [717, 298] width 592 height 20
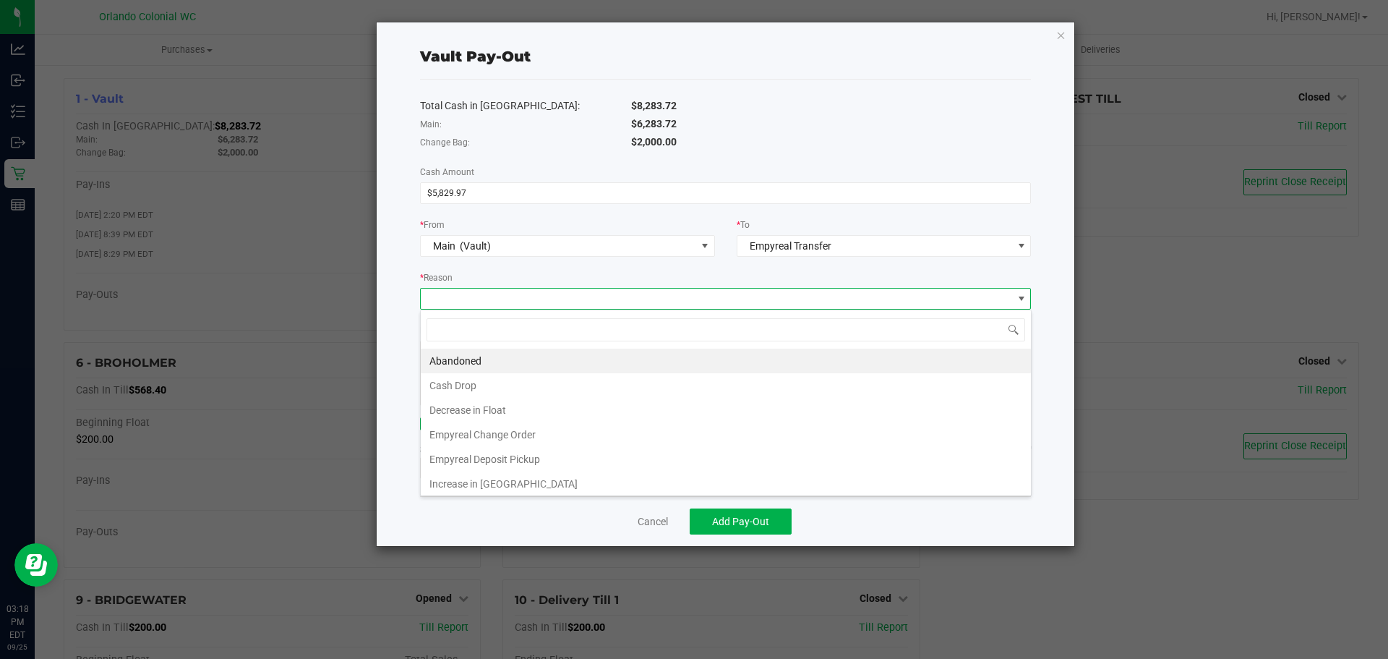
scroll to position [22, 611]
click at [553, 464] on li "Empyreal Deposit Pickup" at bounding box center [726, 459] width 610 height 25
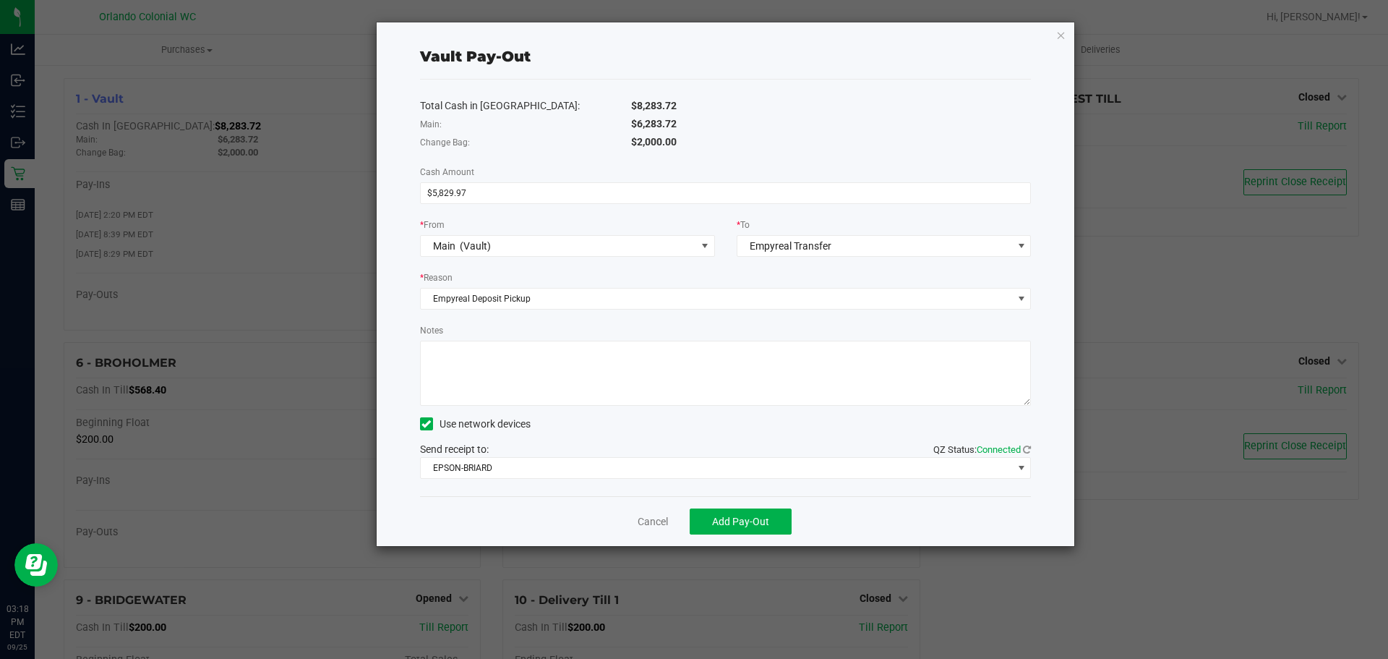
click at [518, 382] on textarea "Notes" at bounding box center [726, 372] width 612 height 65
type textarea "SG"
click at [756, 523] on span "Add Pay-Out" at bounding box center [740, 521] width 57 height 12
click at [654, 514] on link "Dismiss" at bounding box center [647, 521] width 35 height 15
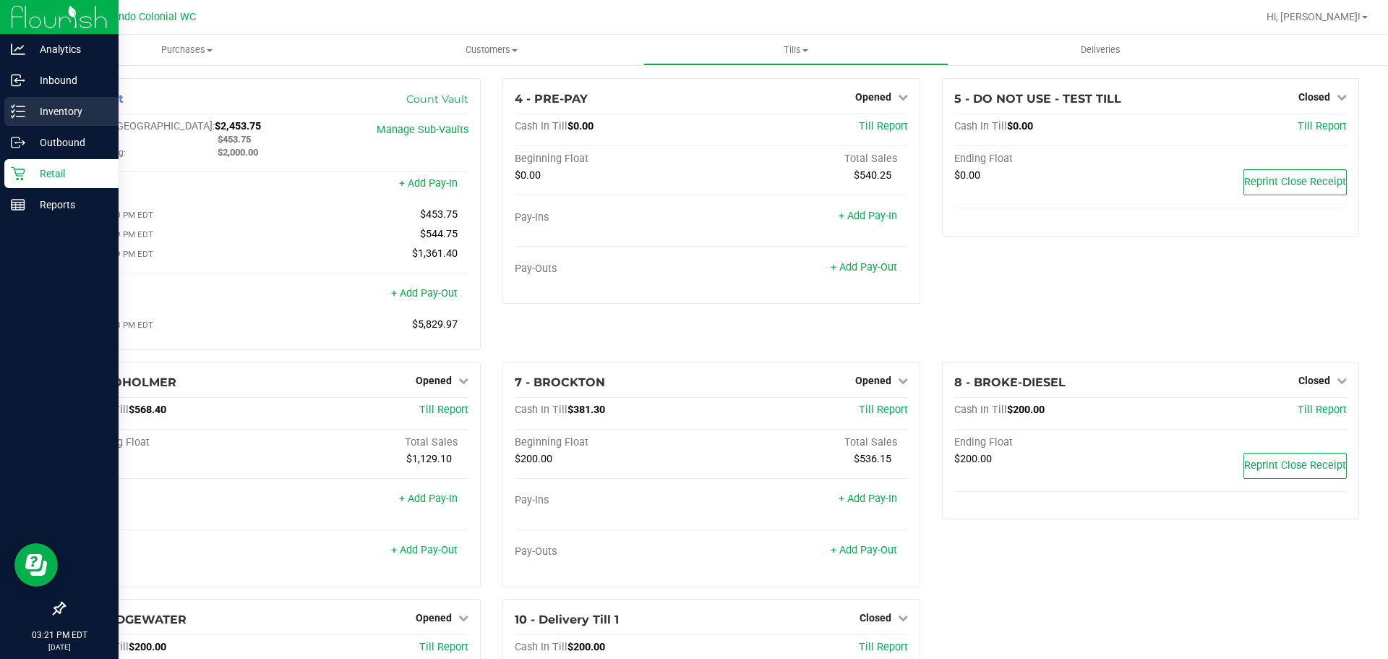
click at [63, 113] on p "Inventory" at bounding box center [68, 111] width 87 height 17
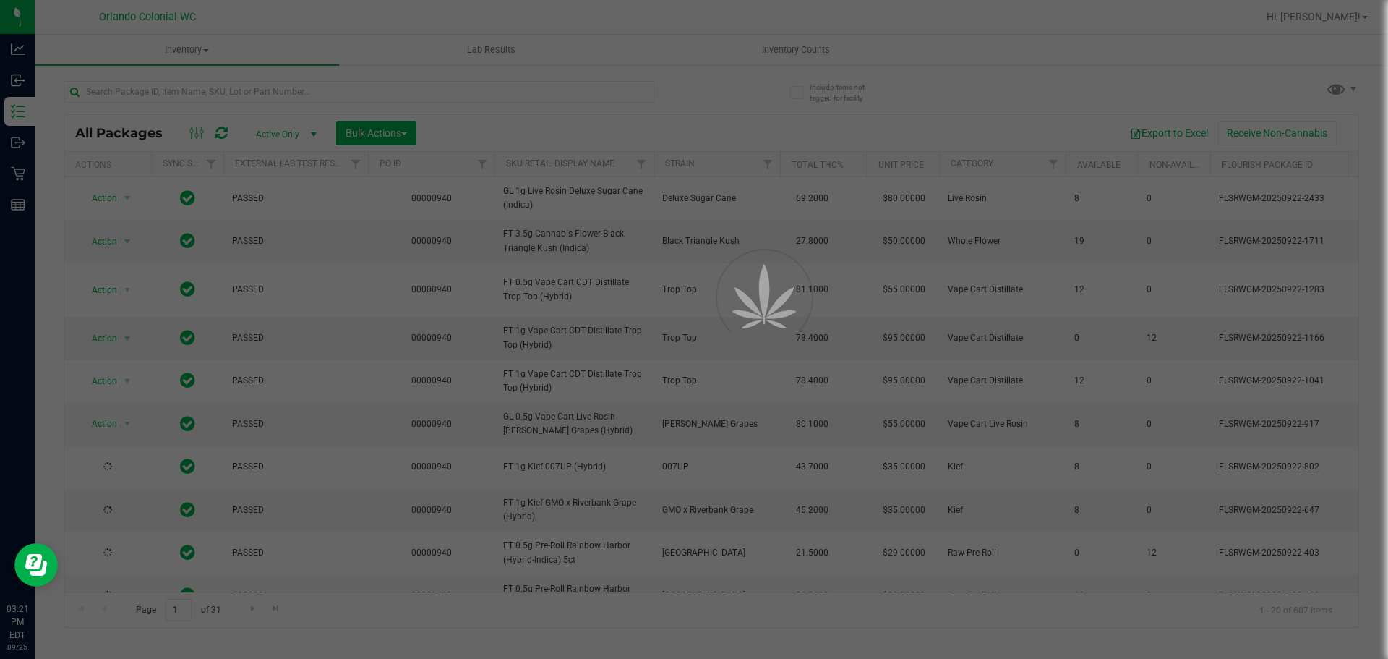
click at [296, 95] on div at bounding box center [694, 329] width 1388 height 659
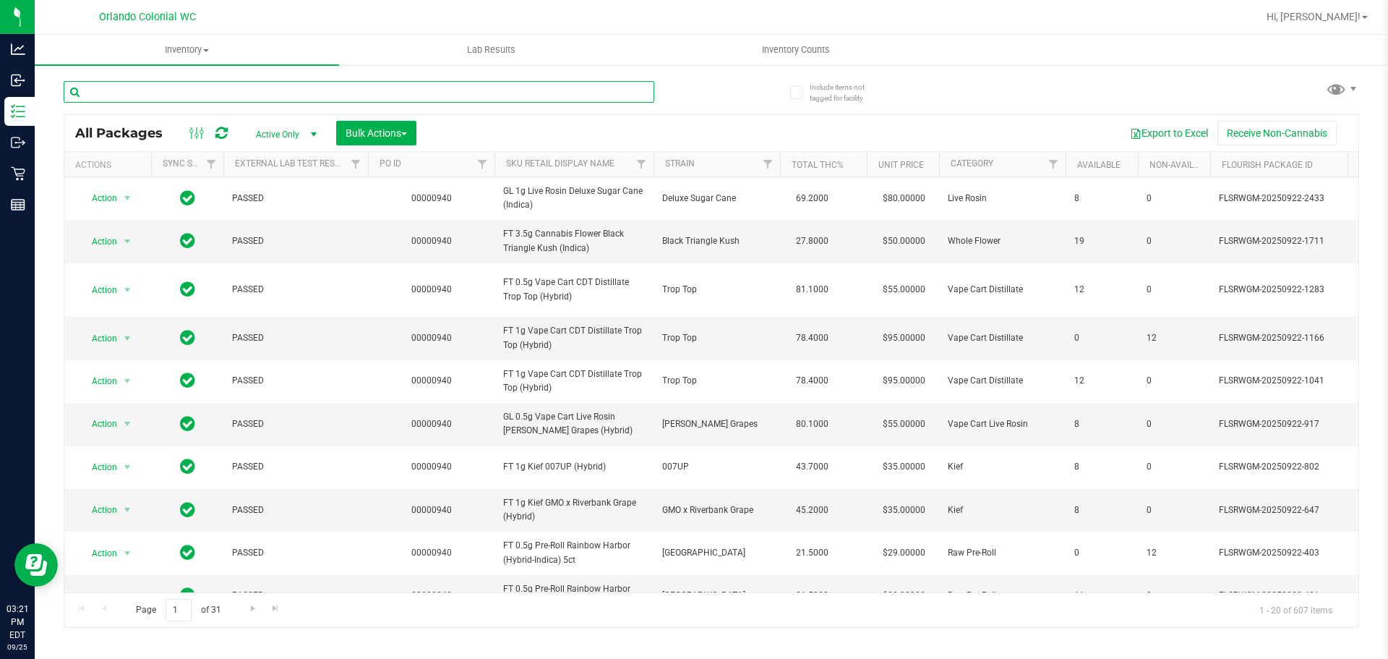
click at [296, 94] on input "text" at bounding box center [359, 92] width 591 height 22
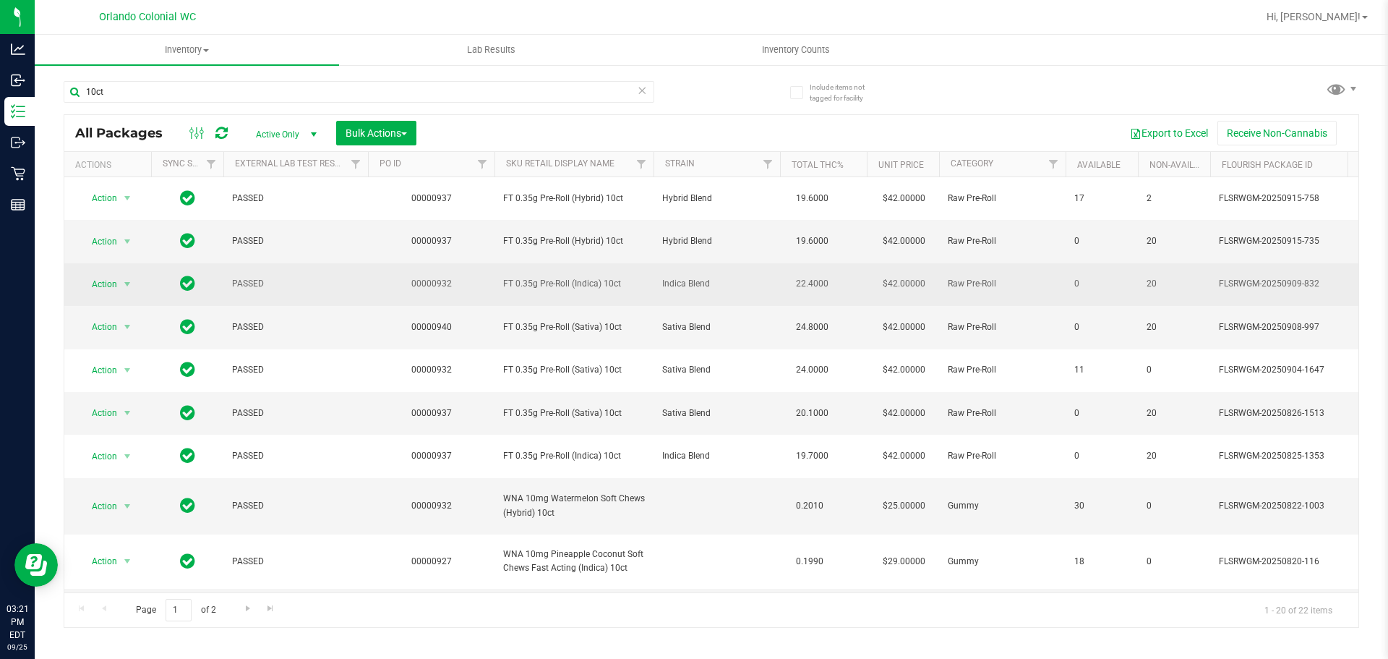
click at [530, 283] on span "FT 0.35g Pre-Roll (Indica) 10ct" at bounding box center [574, 284] width 142 height 14
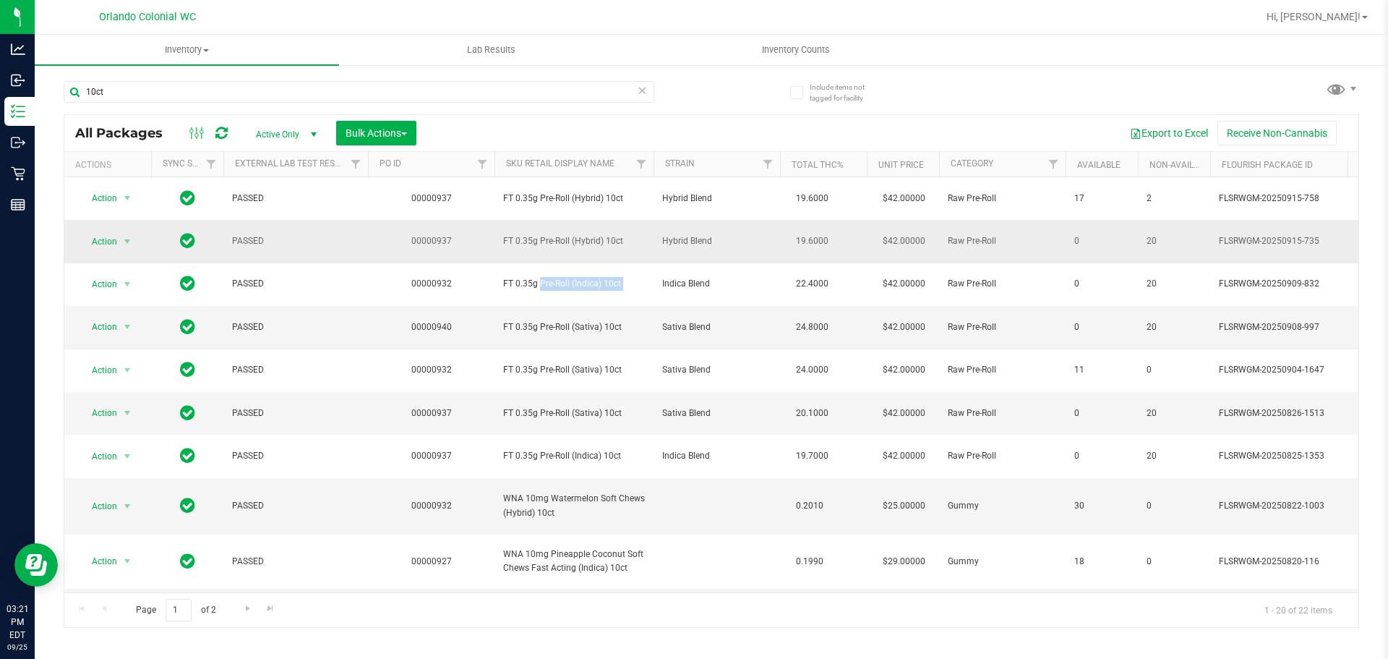
copy tr "FT 0.35g Pre-Roll (Indica) 10ct"
click at [604, 106] on div "10ct" at bounding box center [359, 97] width 591 height 33
click at [595, 85] on input "10ct" at bounding box center [359, 92] width 591 height 22
paste input "FT 0.35g Pre-Roll (Indica)"
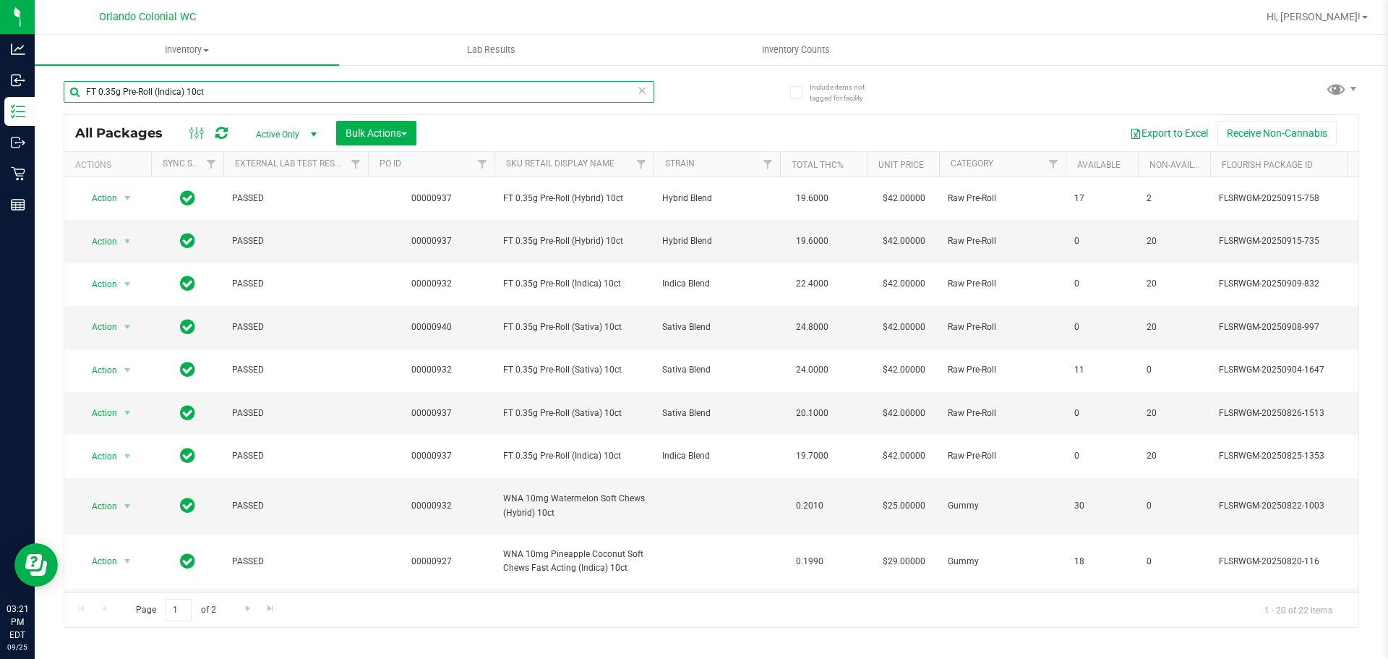
type input "FT 0.35g Pre-Roll (Indica) 10ct"
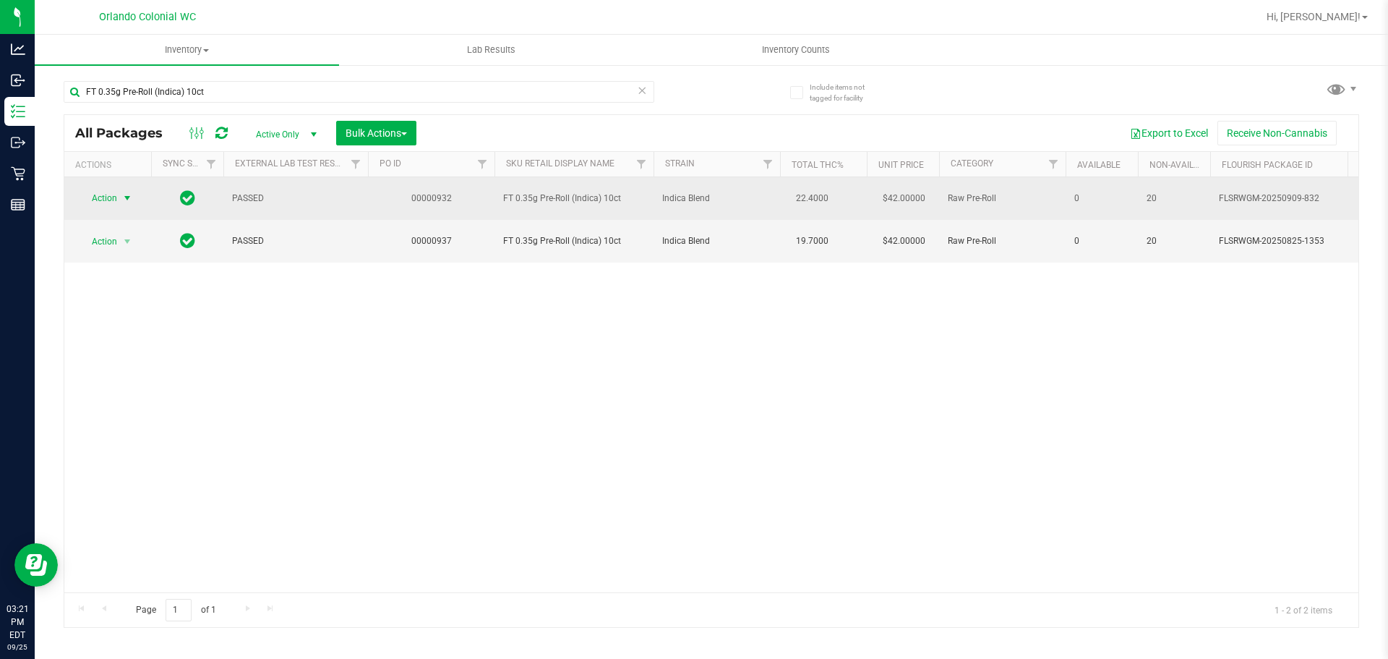
click at [95, 201] on span "Action" at bounding box center [98, 198] width 39 height 20
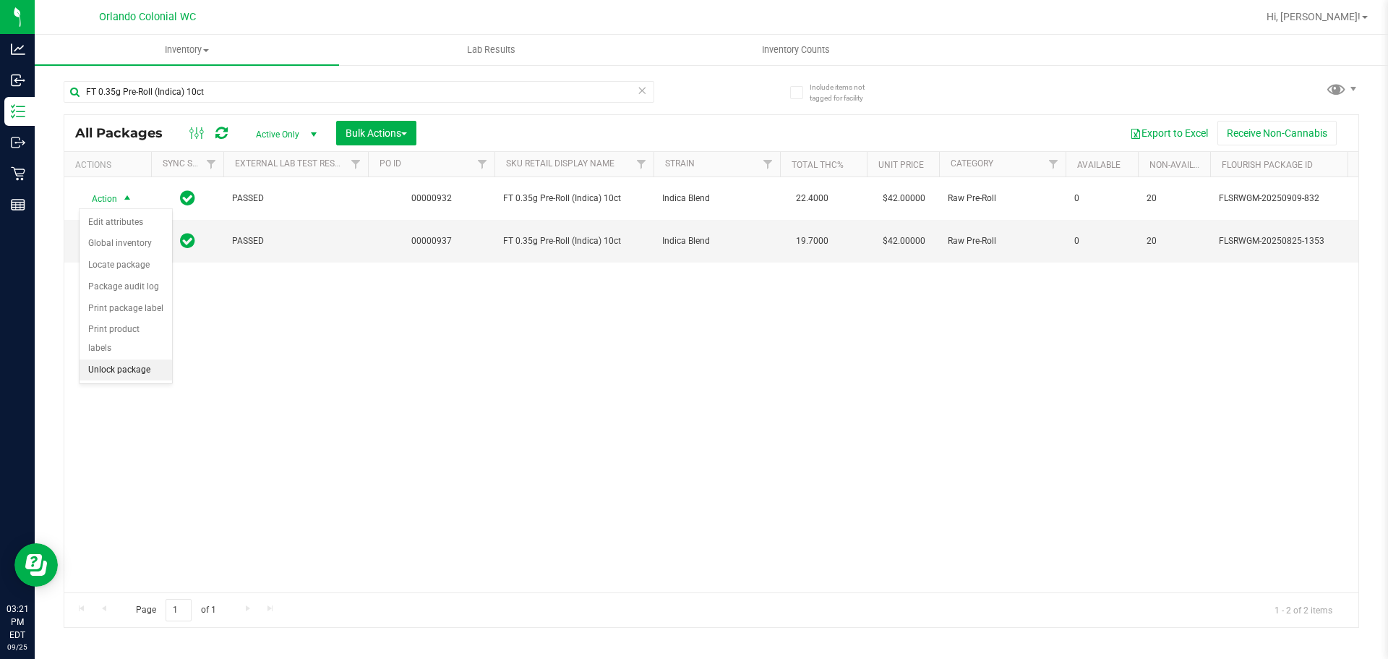
click at [134, 359] on li "Unlock package" at bounding box center [126, 370] width 93 height 22
click at [295, 106] on div "FT 0.35g Pre-Roll (Indica) 10ct" at bounding box center [359, 97] width 591 height 33
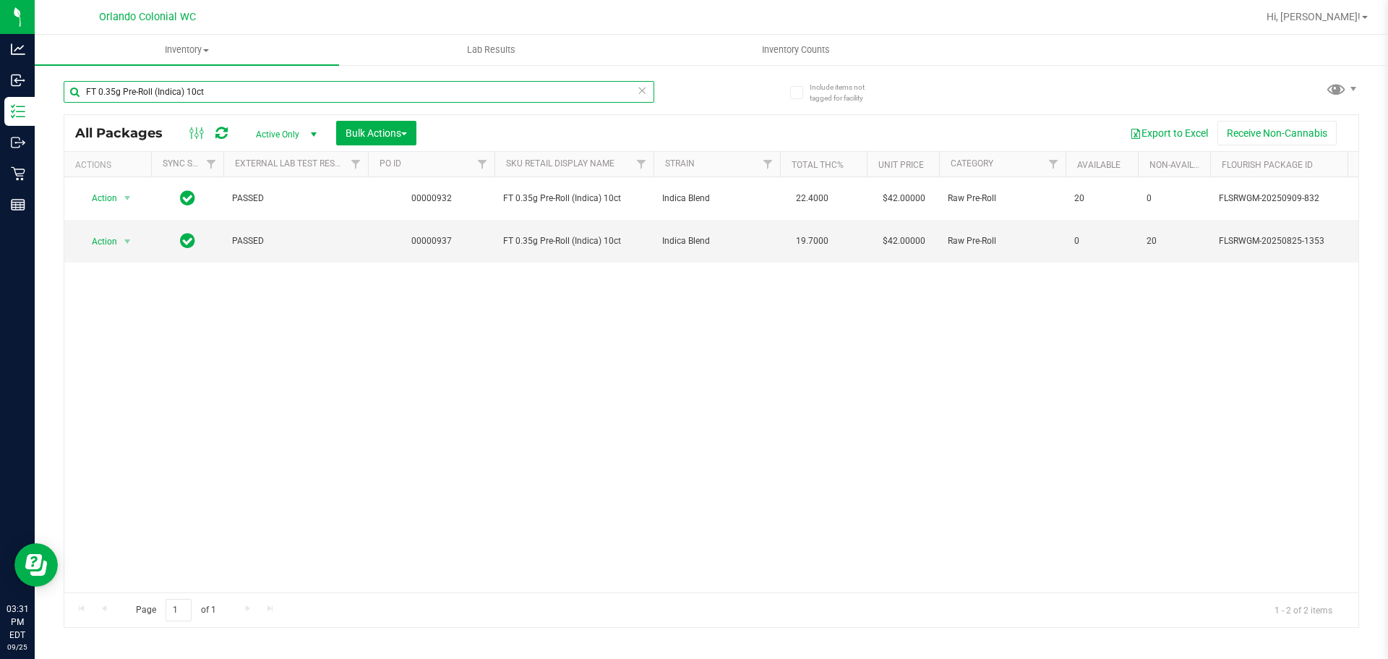
click at [288, 95] on input "FT 0.35g Pre-Roll (Indica) 10ct" at bounding box center [359, 92] width 591 height 22
type input "vape cart live rosin"
